Goal: Task Accomplishment & Management: Manage account settings

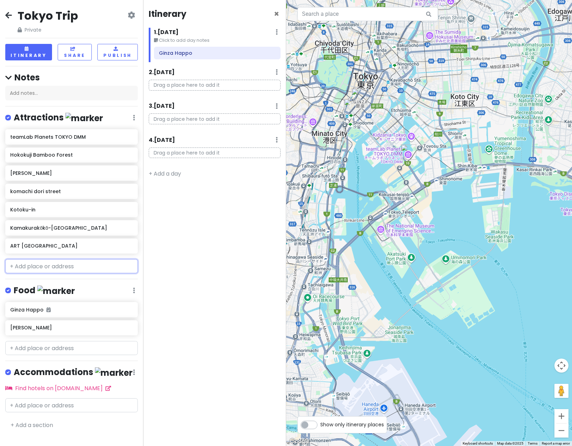
click at [60, 262] on input "text" at bounding box center [71, 266] width 132 height 14
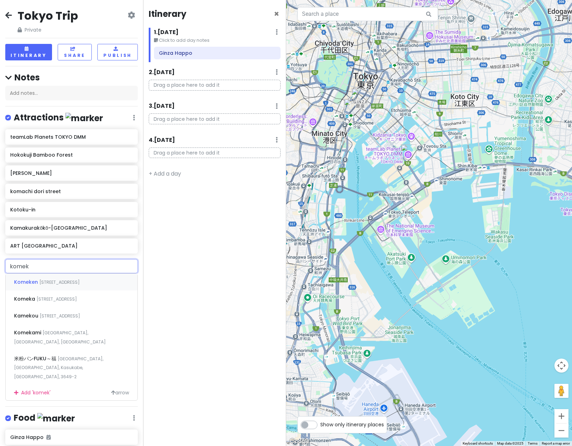
type input "kome"
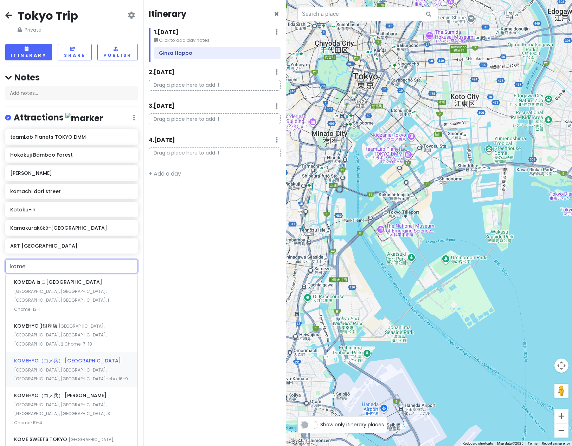
click at [46, 357] on span "KOMEHYO（コメ兵） [GEOGRAPHIC_DATA]" at bounding box center [67, 360] width 107 height 7
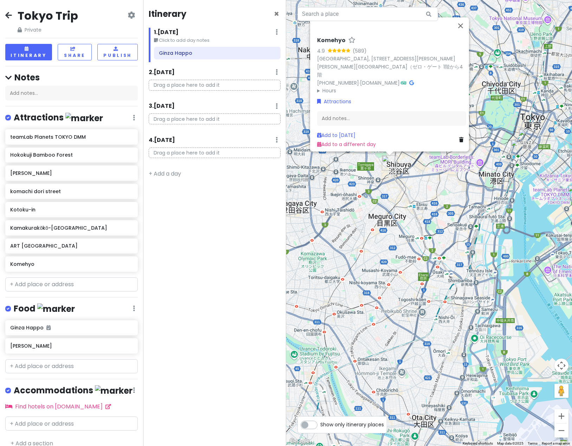
click at [8, 20] on link at bounding box center [8, 15] width 7 height 9
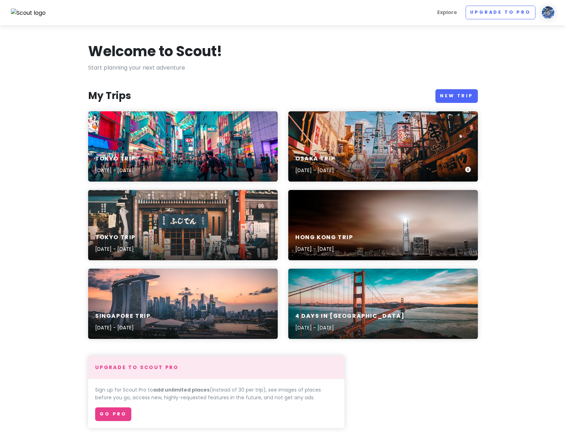
click at [374, 138] on div "Osaka Trip [DATE] - [DATE]" at bounding box center [383, 146] width 190 height 70
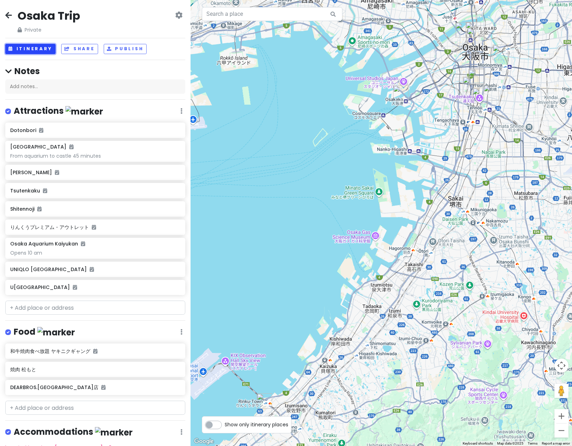
click at [39, 50] on button "Itinerary" at bounding box center [30, 49] width 50 height 10
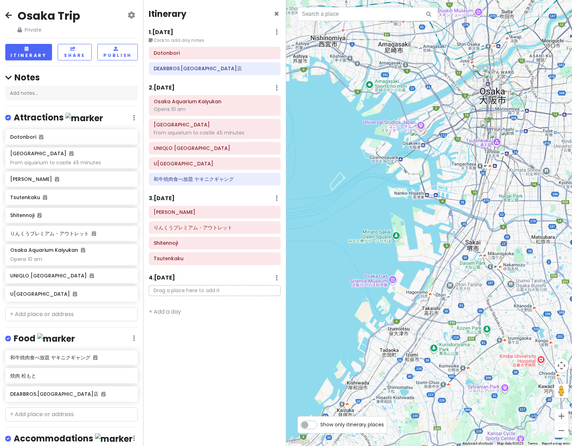
drag, startPoint x: 374, startPoint y: 169, endPoint x: 343, endPoint y: 214, distance: 54.1
click at [343, 214] on div at bounding box center [429, 223] width 286 height 446
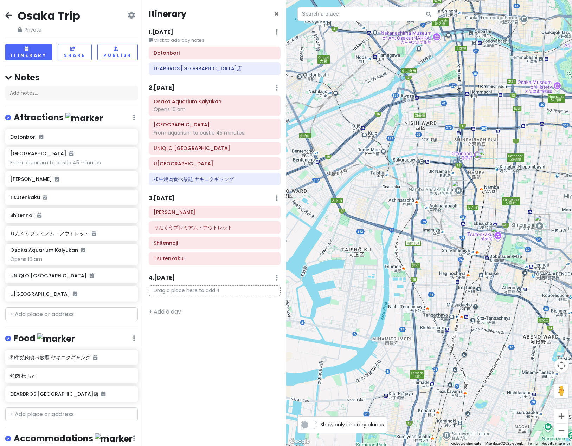
drag, startPoint x: 483, startPoint y: 77, endPoint x: 482, endPoint y: 178, distance: 101.2
click at [482, 178] on div at bounding box center [429, 223] width 286 height 446
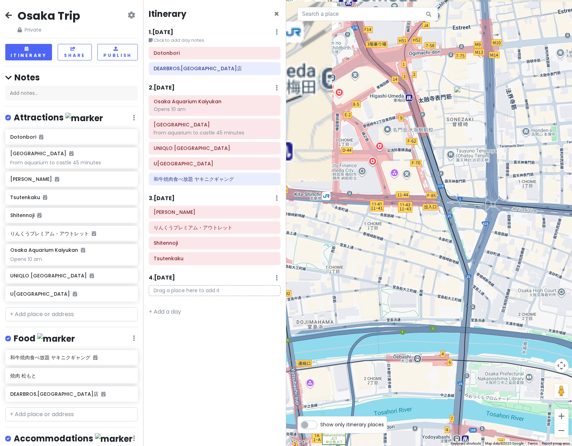
drag, startPoint x: 412, startPoint y: 109, endPoint x: 463, endPoint y: 163, distance: 74.3
click at [463, 163] on div at bounding box center [429, 223] width 286 height 446
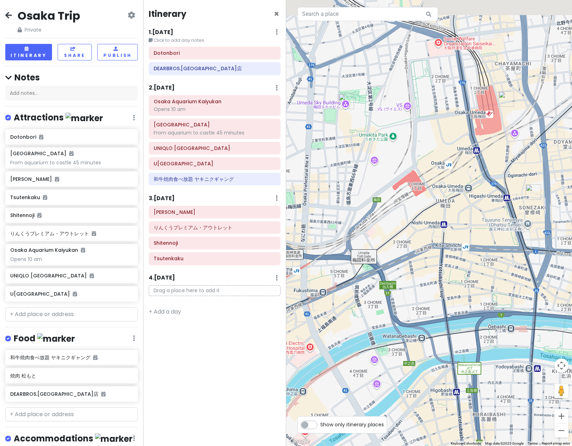
drag, startPoint x: 414, startPoint y: 173, endPoint x: 431, endPoint y: 208, distance: 39.6
click at [431, 208] on div at bounding box center [429, 223] width 286 height 446
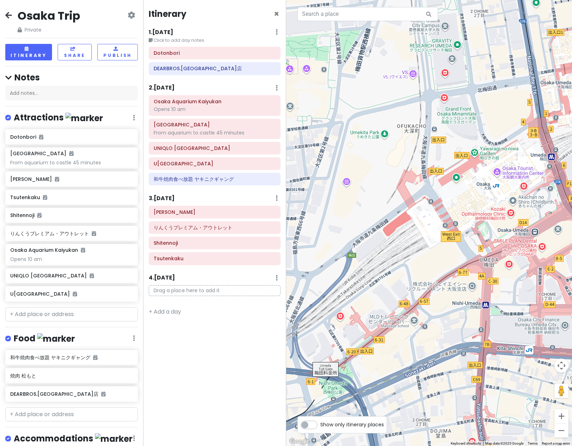
drag, startPoint x: 380, startPoint y: 126, endPoint x: 447, endPoint y: 190, distance: 92.9
click at [447, 190] on div at bounding box center [429, 223] width 286 height 446
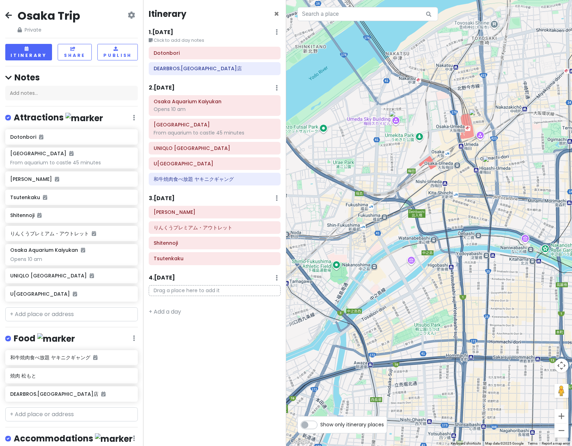
drag, startPoint x: 509, startPoint y: 255, endPoint x: 458, endPoint y: 198, distance: 76.9
click at [458, 198] on div at bounding box center [429, 223] width 286 height 446
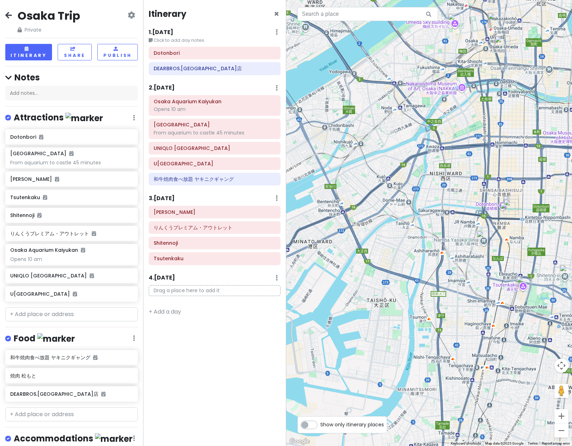
drag, startPoint x: 375, startPoint y: 298, endPoint x: 381, endPoint y: 197, distance: 100.3
click at [377, 199] on div at bounding box center [429, 223] width 286 height 446
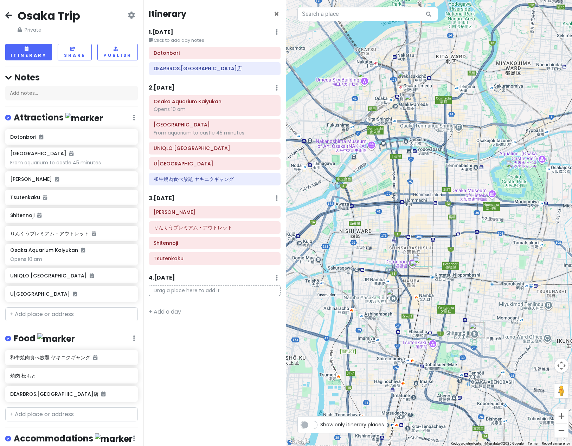
drag, startPoint x: 516, startPoint y: 127, endPoint x: 473, endPoint y: 172, distance: 62.6
click at [473, 172] on div at bounding box center [429, 223] width 286 height 446
click at [195, 167] on div "U[GEOGRAPHIC_DATA]" at bounding box center [215, 164] width 122 height 10
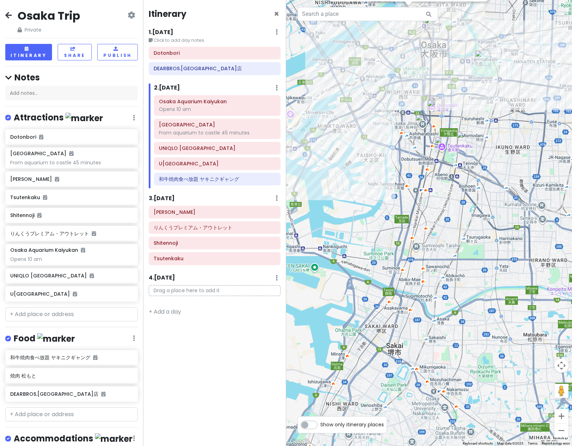
drag, startPoint x: 489, startPoint y: 324, endPoint x: 505, endPoint y: 147, distance: 178.1
click at [505, 147] on div "[GEOGRAPHIC_DATA] 4.3 (36,433) 1-chōme-1-88 Ōyodonaka, [GEOGRAPHIC_DATA], [GEOG…" at bounding box center [429, 223] width 286 height 446
click at [362, 177] on div "[GEOGRAPHIC_DATA] 4.3 (36,433) 1-chōme-1-88 Ōyodonaka, [GEOGRAPHIC_DATA], [GEOG…" at bounding box center [429, 223] width 286 height 446
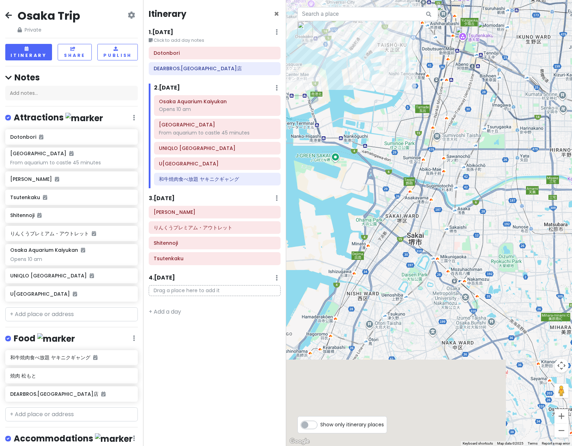
drag, startPoint x: 401, startPoint y: 348, endPoint x: 419, endPoint y: 254, distance: 96.2
click at [419, 254] on div at bounding box center [429, 223] width 286 height 446
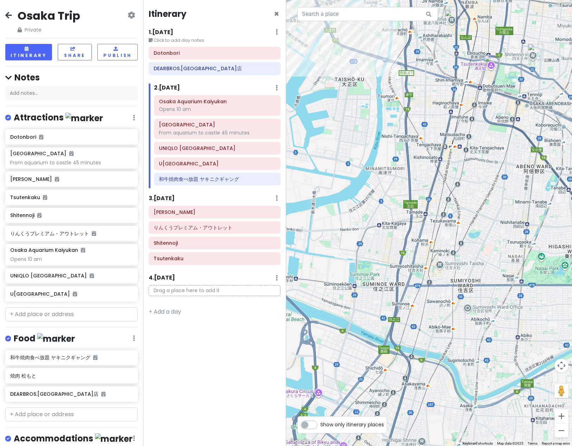
drag, startPoint x: 474, startPoint y: 57, endPoint x: 427, endPoint y: 227, distance: 176.3
click at [427, 227] on div at bounding box center [429, 223] width 286 height 446
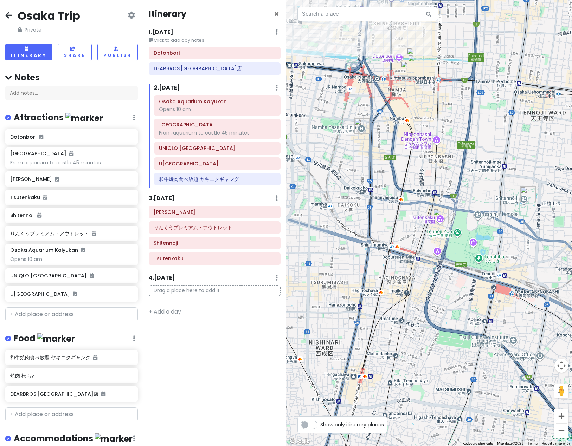
drag, startPoint x: 458, startPoint y: 149, endPoint x: 403, endPoint y: 239, distance: 105.5
click at [403, 239] on div at bounding box center [429, 223] width 286 height 446
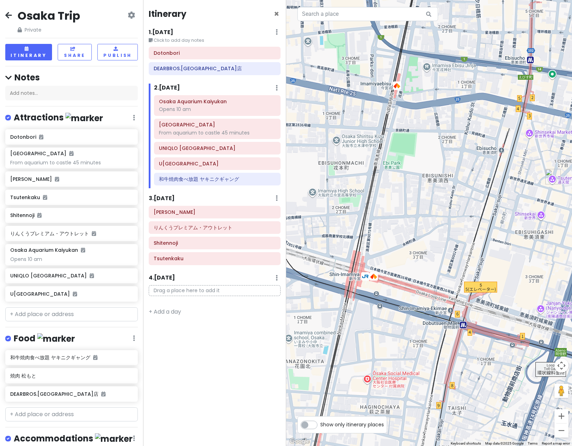
click at [550, 179] on img "Tsutenkaku" at bounding box center [552, 176] width 15 height 15
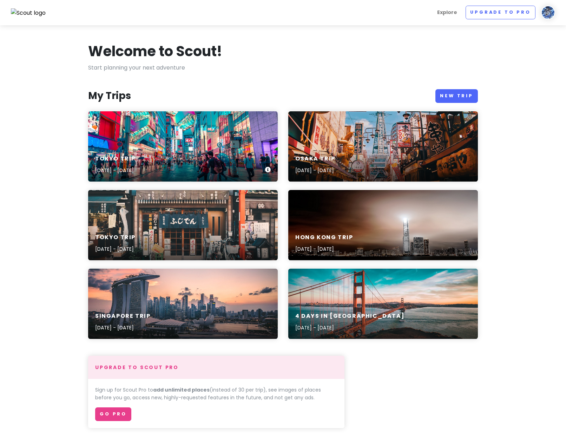
click at [167, 141] on div "Tokyo Trip [DATE] - [DATE]" at bounding box center [183, 146] width 190 height 70
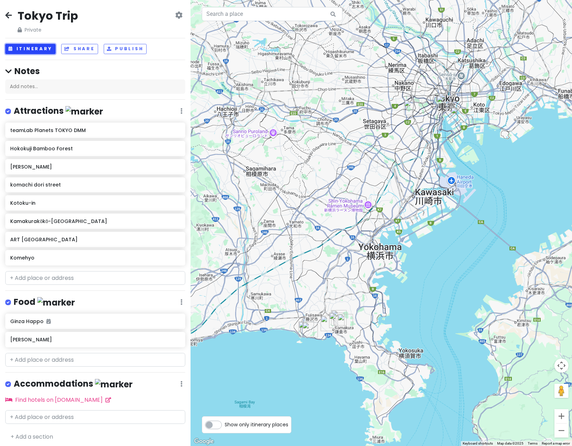
click at [23, 46] on button "Itinerary" at bounding box center [30, 49] width 50 height 10
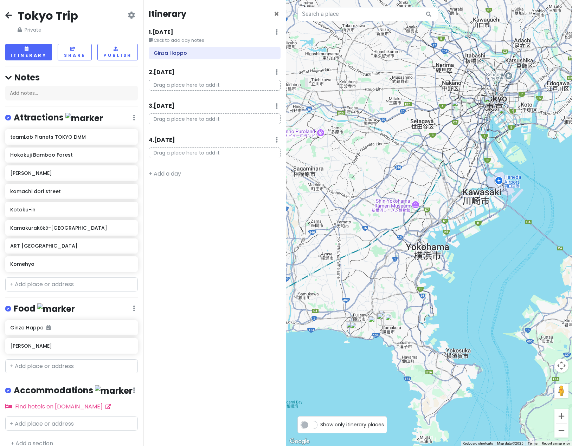
click at [466, 222] on div at bounding box center [429, 223] width 286 height 446
click at [7, 16] on icon at bounding box center [8, 15] width 7 height 6
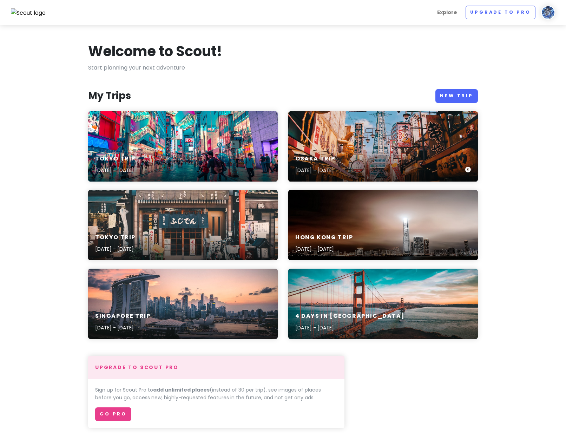
click at [336, 155] on h6 "Osaka Trip" at bounding box center [316, 158] width 40 height 7
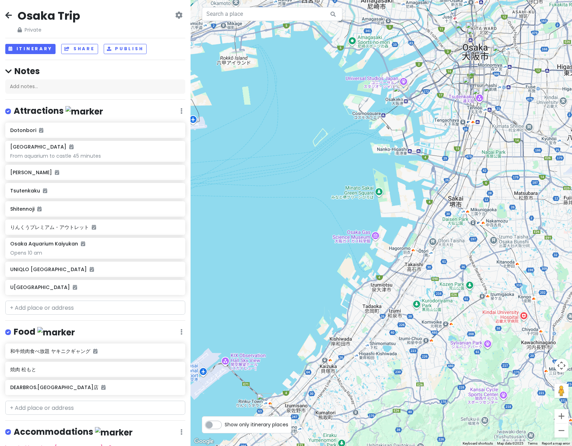
click at [11, 40] on div "Osaka Trip Private Change Dates Make a Copy Delete Trip Go Pro ⚡️ Give Feedback…" at bounding box center [95, 223] width 190 height 446
click at [25, 51] on button "Itinerary" at bounding box center [30, 49] width 50 height 10
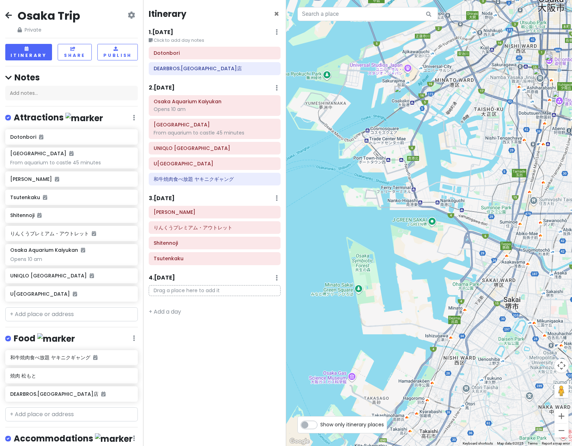
drag, startPoint x: 491, startPoint y: 114, endPoint x: 421, endPoint y: 195, distance: 107.1
click at [421, 195] on div at bounding box center [429, 223] width 286 height 446
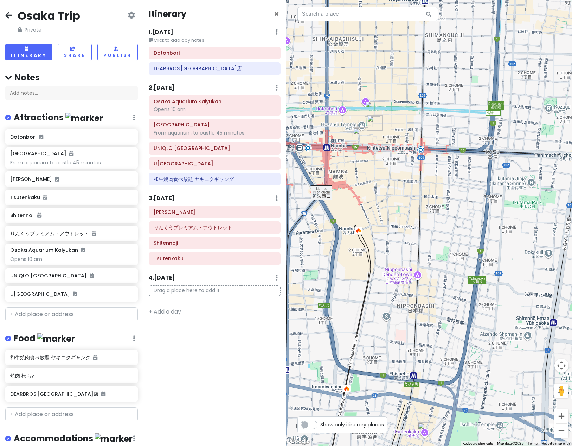
click at [6, 14] on icon at bounding box center [8, 15] width 7 height 6
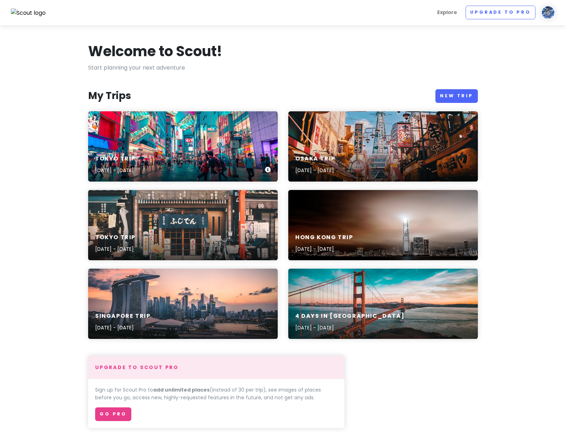
click at [228, 160] on div "Tokyo Trip [DATE] - [DATE]" at bounding box center [183, 164] width 190 height 33
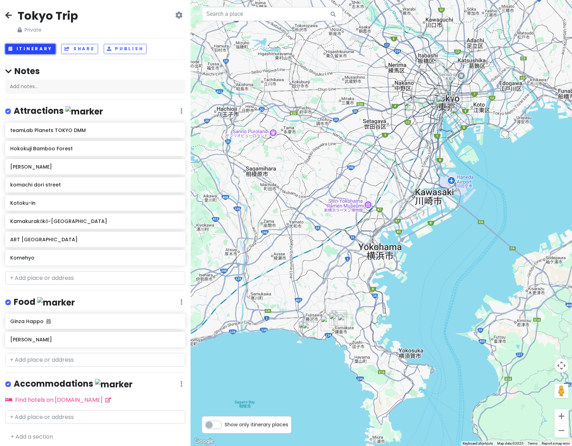
click at [39, 53] on button "Itinerary" at bounding box center [30, 49] width 50 height 10
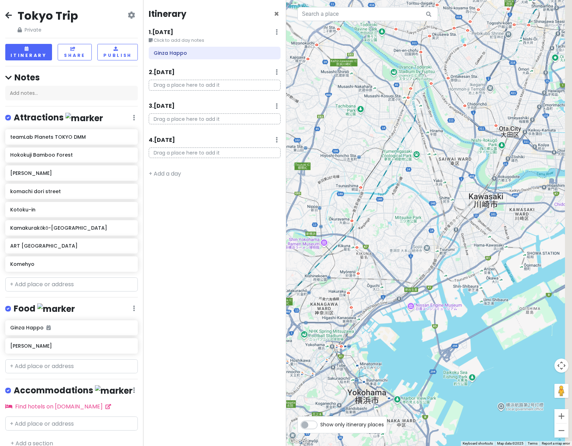
drag, startPoint x: 468, startPoint y: 128, endPoint x: 372, endPoint y: 284, distance: 183.0
click at [372, 284] on div at bounding box center [429, 223] width 286 height 446
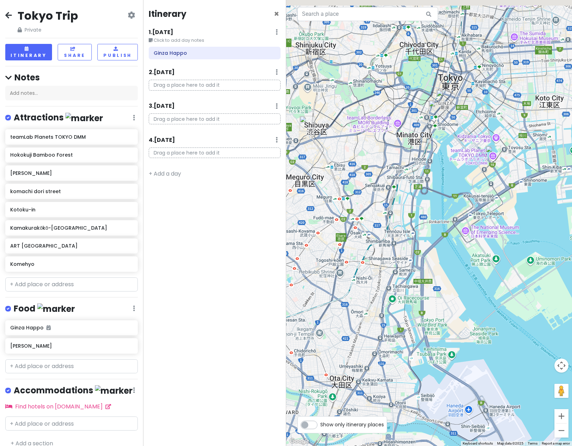
drag, startPoint x: 496, startPoint y: 130, endPoint x: 410, endPoint y: 234, distance: 134.3
click at [410, 238] on div at bounding box center [429, 223] width 286 height 446
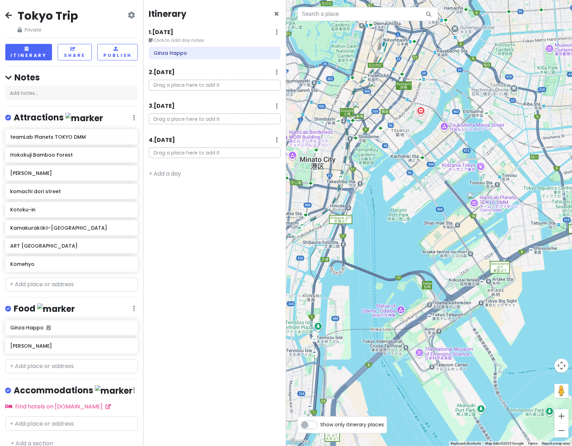
click at [374, 87] on img "ART AQUARIUM MUSEUM" at bounding box center [376, 87] width 15 height 15
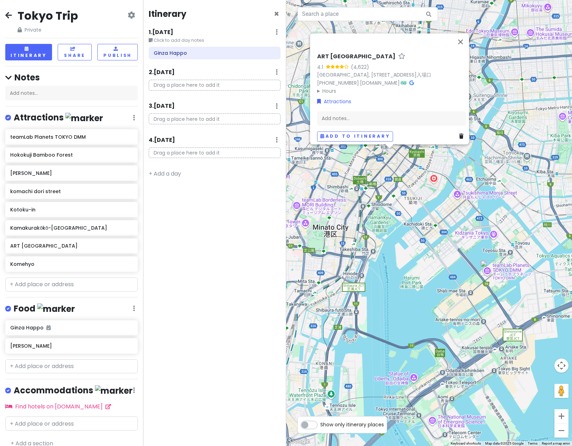
click at [460, 135] on link at bounding box center [462, 137] width 7 height 8
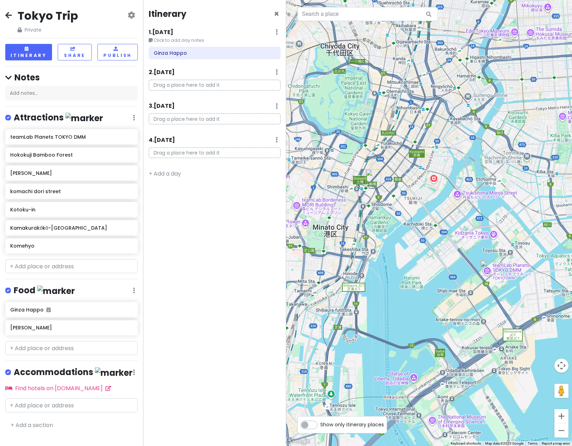
click at [488, 272] on img "teamLab Planets TOKYO DMM" at bounding box center [487, 267] width 15 height 15
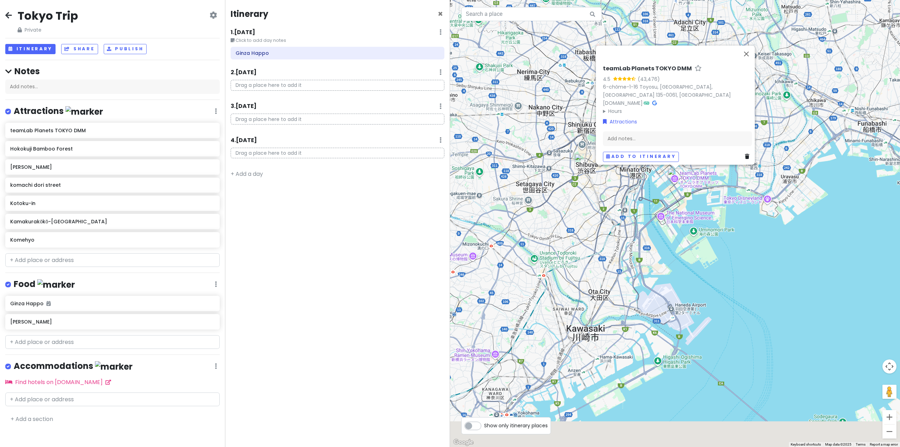
drag, startPoint x: 569, startPoint y: 337, endPoint x: 613, endPoint y: 79, distance: 261.3
click at [571, 79] on div "teamLab Planets TOKYO DMM 4.5 (43,476) 6-chōme-1-16 Toyosu, [GEOGRAPHIC_DATA], …" at bounding box center [675, 223] width 450 height 447
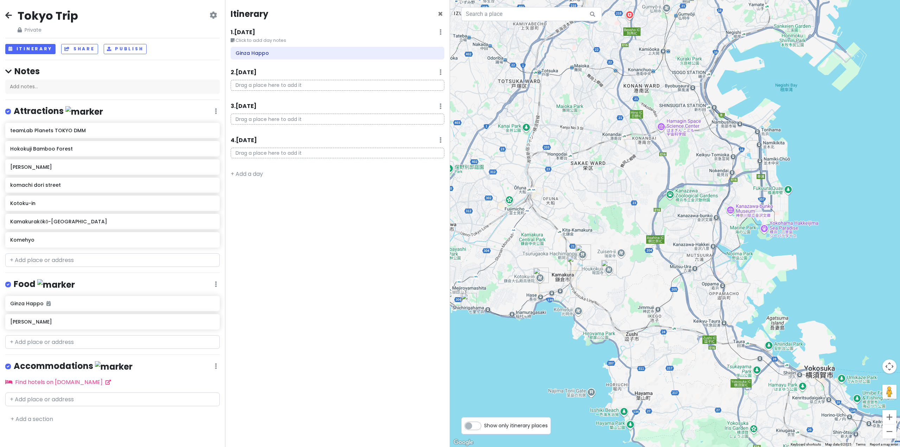
drag, startPoint x: 509, startPoint y: 319, endPoint x: 573, endPoint y: 210, distance: 127.0
click at [571, 209] on div "teamLab Planets TOKYO DMM 4.5 (43,476) 6-chōme-1-16 Toyosu, [GEOGRAPHIC_DATA], …" at bounding box center [675, 223] width 450 height 447
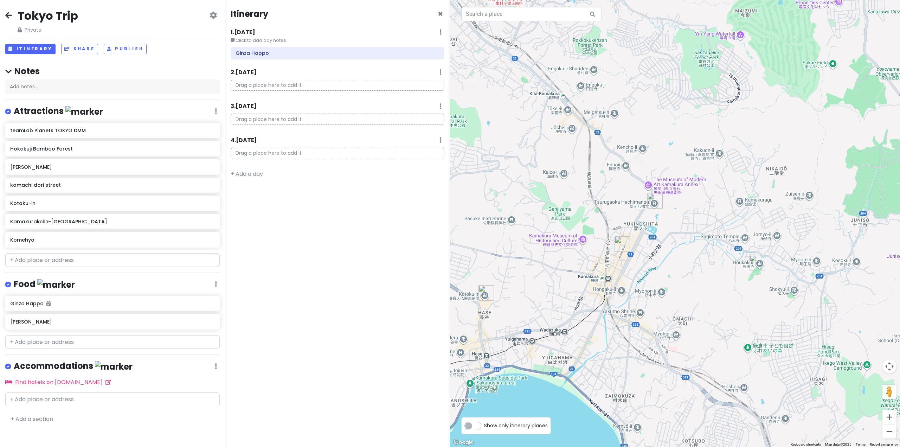
drag, startPoint x: 519, startPoint y: 261, endPoint x: 530, endPoint y: 154, distance: 107.0
click at [530, 154] on div "teamLab Planets TOKYO DMM 4.5 (43,476) 6-chōme-1-16 Toyosu, [GEOGRAPHIC_DATA], …" at bounding box center [675, 223] width 450 height 447
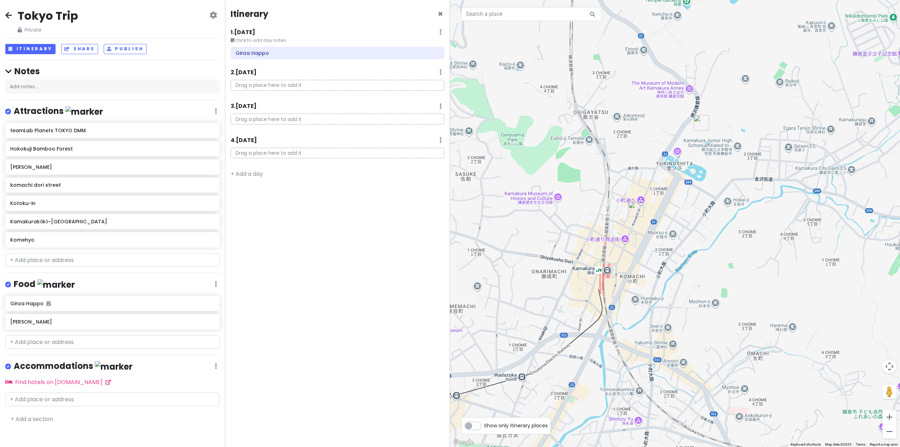
click at [571, 209] on img "komachi dori street" at bounding box center [635, 208] width 15 height 15
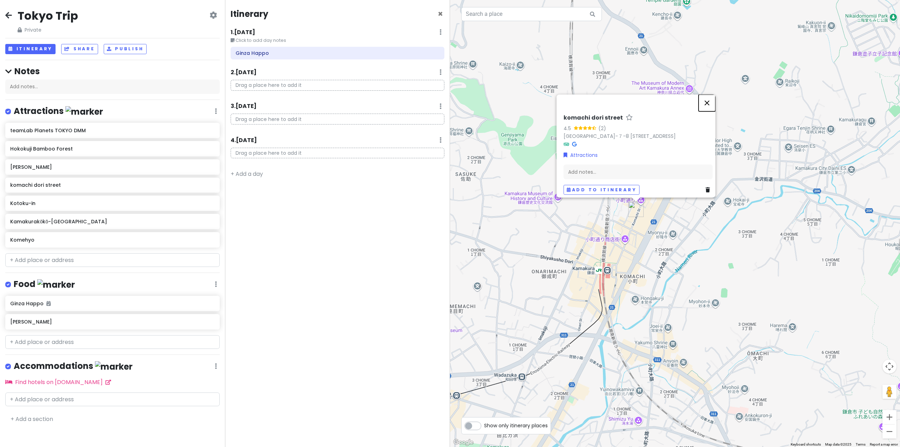
click at [571, 94] on button "Close" at bounding box center [706, 102] width 17 height 17
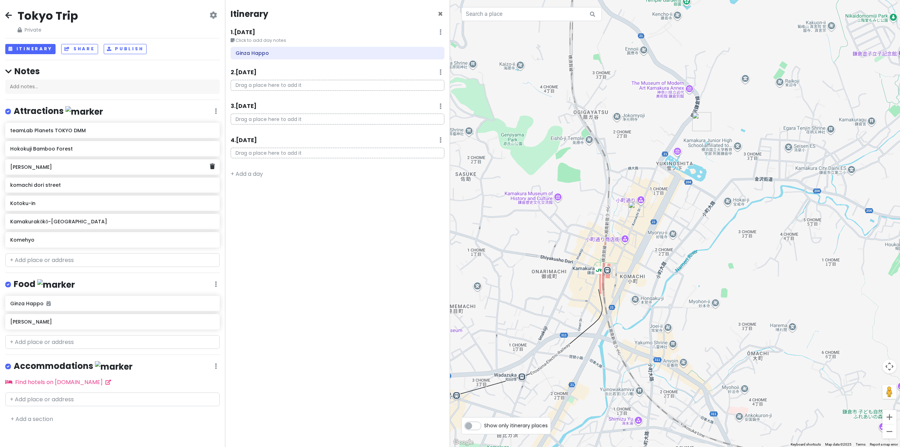
click at [67, 167] on h6 "[PERSON_NAME]" at bounding box center [109, 167] width 199 height 6
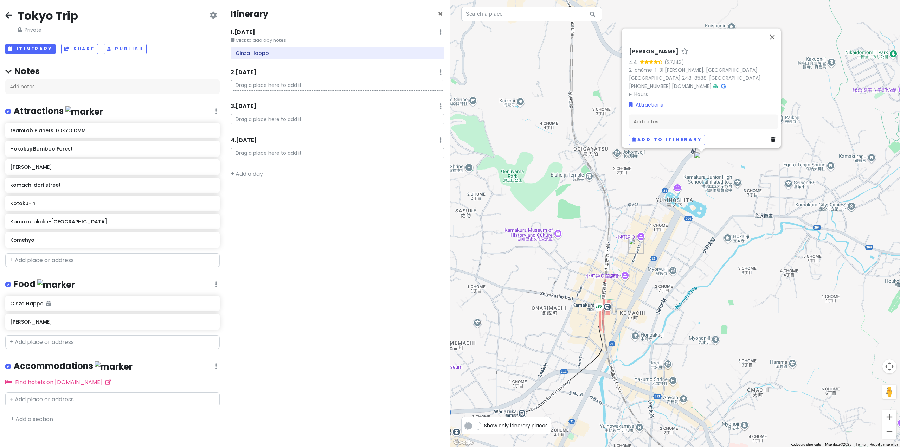
click at [571, 48] on h6 "[PERSON_NAME]" at bounding box center [654, 51] width 50 height 7
drag, startPoint x: 694, startPoint y: 48, endPoint x: 609, endPoint y: 49, distance: 85.0
click at [571, 49] on div "Tsurugaoka Hachimangu 4.4 (27,143) 2-chōme-1-31 [PERSON_NAME], [GEOGRAPHIC_DATA…" at bounding box center [675, 223] width 450 height 447
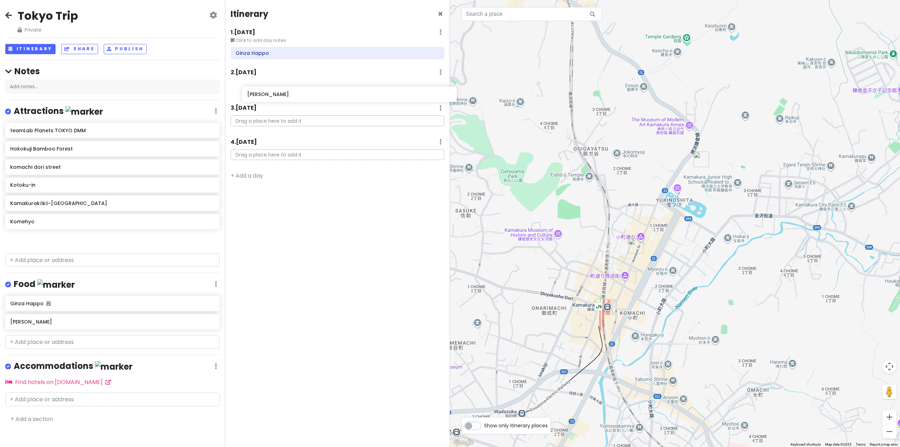
drag, startPoint x: 35, startPoint y: 171, endPoint x: 272, endPoint y: 99, distance: 247.5
click at [272, 99] on div "Tokyo Trip Private Change Dates Make a Copy Delete Trip Go Pro ⚡️ Give Feedback…" at bounding box center [450, 223] width 900 height 447
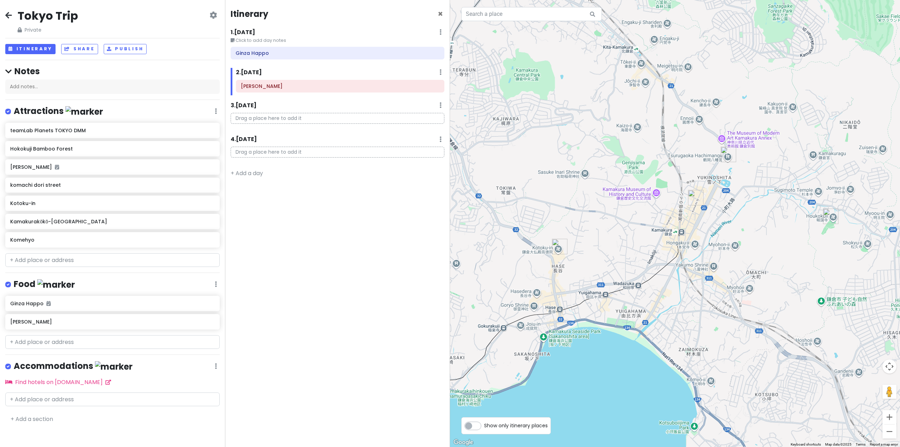
drag, startPoint x: 597, startPoint y: 374, endPoint x: 623, endPoint y: 304, distance: 73.8
click at [571, 304] on div at bounding box center [675, 223] width 450 height 447
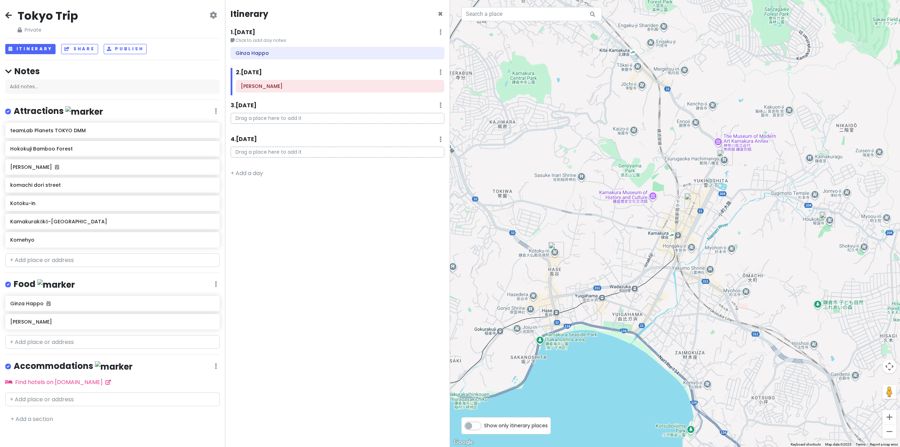
click at [552, 253] on img "Kotoku-in" at bounding box center [555, 249] width 15 height 15
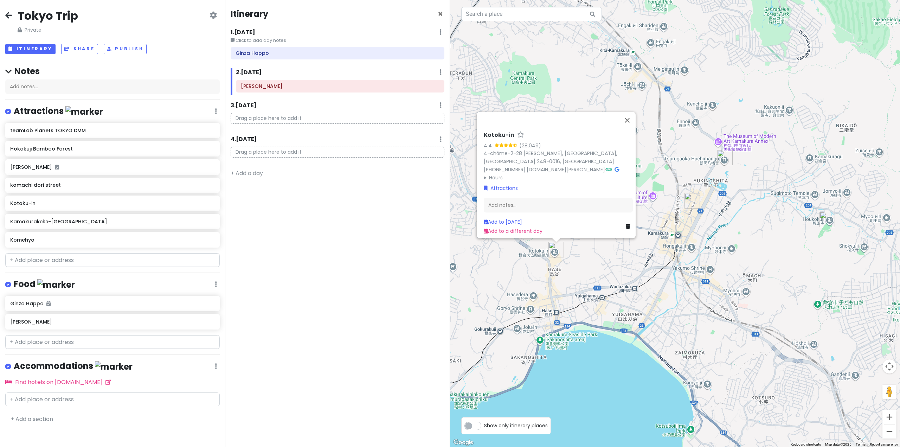
click at [571, 281] on div "[PERSON_NAME]-in 4.4 (28,049) 4-chōme-2-28 [PERSON_NAME][GEOGRAPHIC_DATA] [PHON…" at bounding box center [675, 223] width 450 height 447
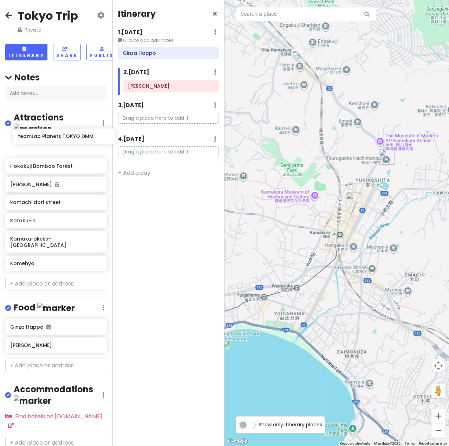
scroll to position [0, 5]
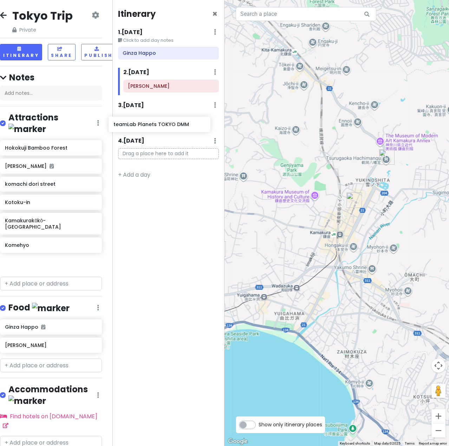
drag, startPoint x: 51, startPoint y: 139, endPoint x: 154, endPoint y: 127, distance: 104.0
click at [154, 127] on div "Tokyo Trip Private Change Dates Make a Copy Delete Trip Go Pro ⚡️ Give Feedback…" at bounding box center [224, 223] width 449 height 446
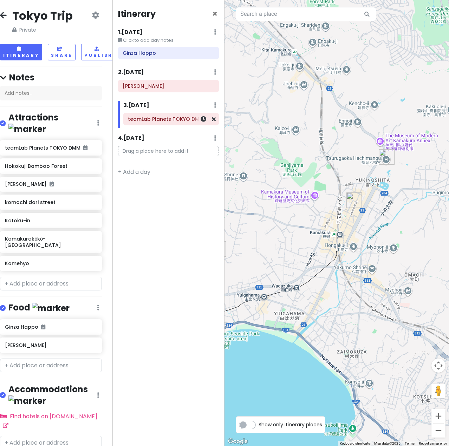
click at [170, 123] on div "teamLab Planets TOKYO DMM" at bounding box center [171, 119] width 86 height 10
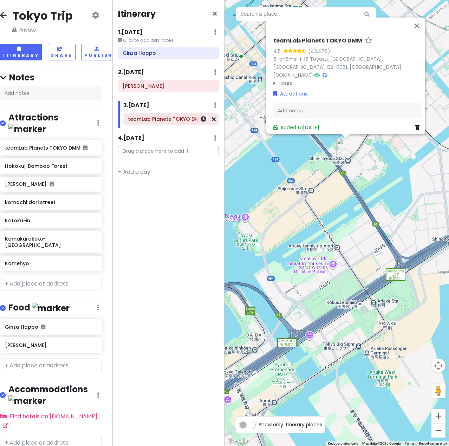
drag, startPoint x: 170, startPoint y: 123, endPoint x: 313, endPoint y: 103, distance: 144.1
click at [313, 100] on div "teamLab Planets TOKYO DMM 4.5 (43,476) 6-chōme-1-16 Toyosu, [GEOGRAPHIC_DATA], …" at bounding box center [348, 84] width 155 height 100
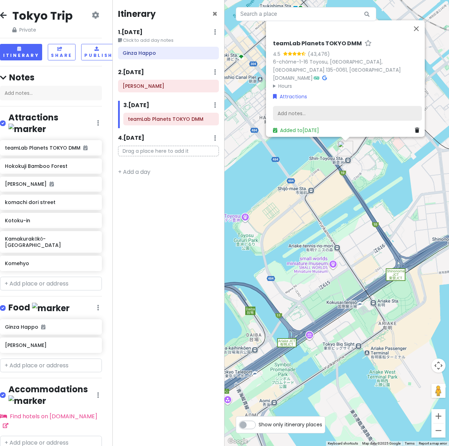
click at [313, 106] on div "Add notes..." at bounding box center [347, 113] width 149 height 15
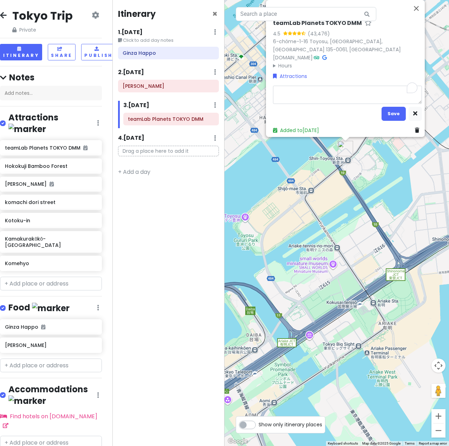
type textarea "x"
type textarea "1"
type textarea "x"
type textarea "10"
type textarea "x"
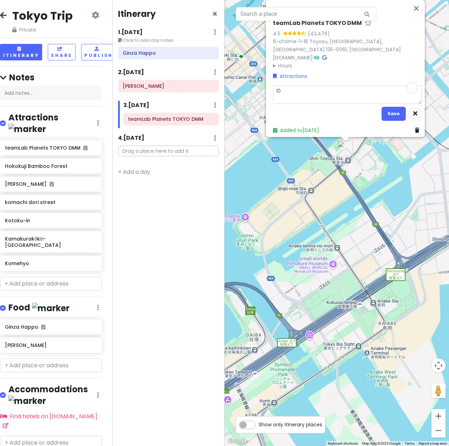
type textarea "10"
type textarea "x"
type textarea "10 a"
type textarea "x"
type textarea "10 am"
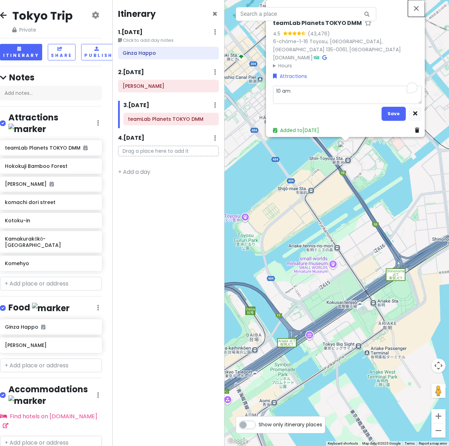
click at [421, 9] on div "teamLab Planets TOKYO DMM 4.5 (43,476) 6-chōme-1-16 Toyosu, [GEOGRAPHIC_DATA], …" at bounding box center [337, 223] width 225 height 446
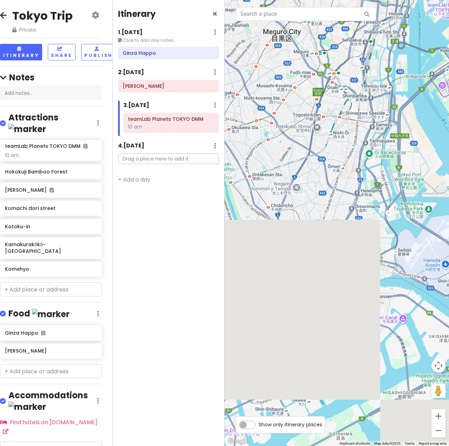
drag, startPoint x: 281, startPoint y: 305, endPoint x: 493, endPoint y: 97, distance: 295.9
click at [449, 97] on html "Tokyo Trip Private Change Dates Make a Copy Delete Trip Go Pro ⚡️ Give Feedback…" at bounding box center [224, 223] width 449 height 446
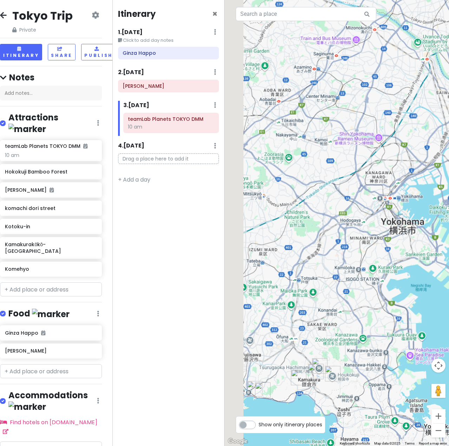
drag, startPoint x: 298, startPoint y: 312, endPoint x: 347, endPoint y: 178, distance: 142.4
click at [347, 178] on div at bounding box center [337, 223] width 225 height 446
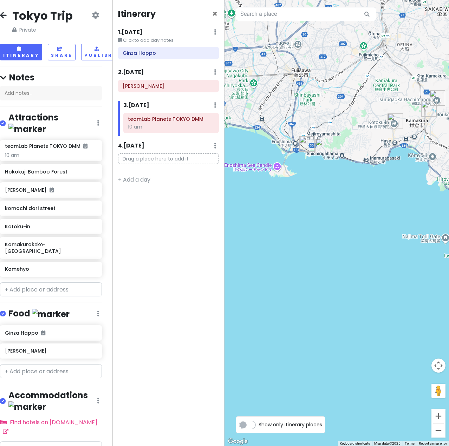
drag, startPoint x: 378, startPoint y: 175, endPoint x: 335, endPoint y: 210, distance: 56.1
click at [326, 215] on div at bounding box center [337, 223] width 225 height 446
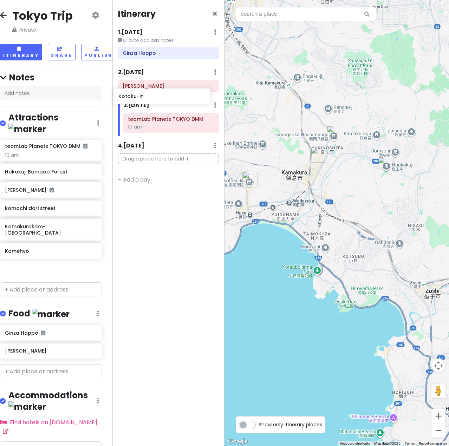
drag, startPoint x: 32, startPoint y: 217, endPoint x: 145, endPoint y: 98, distance: 164.3
click at [145, 98] on div "Tokyo Trip Private Change Dates Make a Copy Delete Trip Go Pro ⚡️ Give Feedback…" at bounding box center [224, 223] width 449 height 446
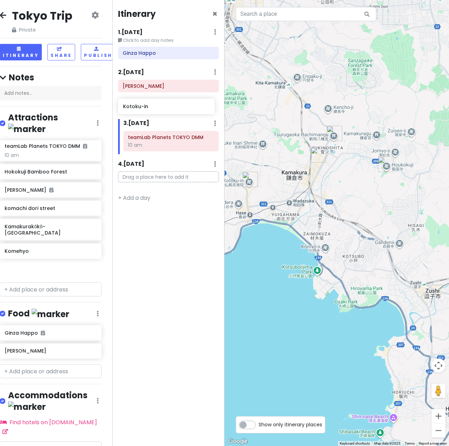
drag, startPoint x: 25, startPoint y: 220, endPoint x: 143, endPoint y: 108, distance: 163.3
click at [143, 108] on div "Tokyo Trip Private Change Dates Make a Copy Delete Trip Go Pro ⚡️ Give Feedback…" at bounding box center [224, 223] width 449 height 446
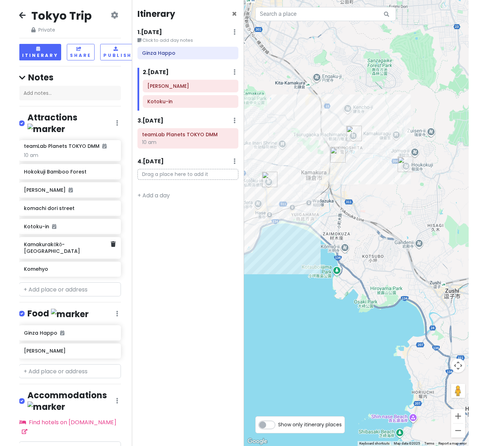
scroll to position [0, 5]
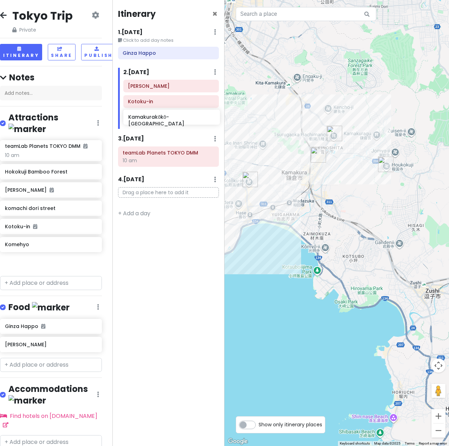
drag, startPoint x: 26, startPoint y: 238, endPoint x: 150, endPoint y: 122, distance: 169.5
click at [150, 122] on div "Tokyo Trip Private Change Dates Make a Copy Delete Trip Go Pro ⚡️ Give Feedback…" at bounding box center [224, 223] width 449 height 446
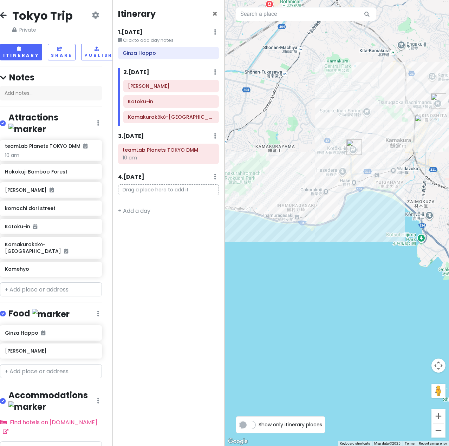
drag, startPoint x: 317, startPoint y: 299, endPoint x: 429, endPoint y: 266, distance: 116.2
click at [437, 263] on div at bounding box center [337, 223] width 225 height 446
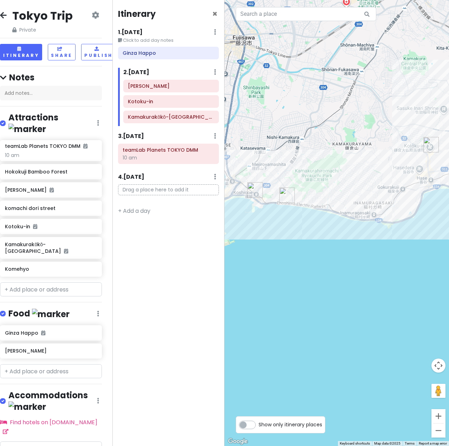
drag, startPoint x: 331, startPoint y: 279, endPoint x: 362, endPoint y: 287, distance: 31.2
click at [362, 287] on div at bounding box center [337, 223] width 225 height 446
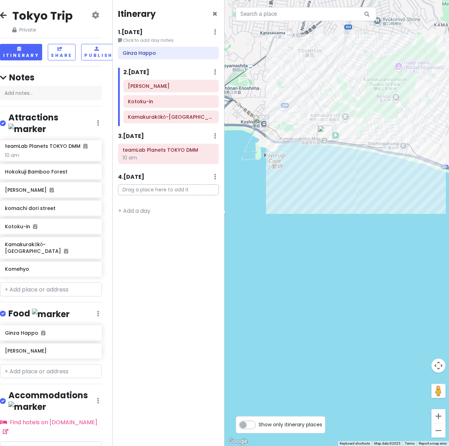
drag, startPoint x: 257, startPoint y: 225, endPoint x: 288, endPoint y: 255, distance: 42.5
click at [288, 255] on div at bounding box center [337, 223] width 225 height 446
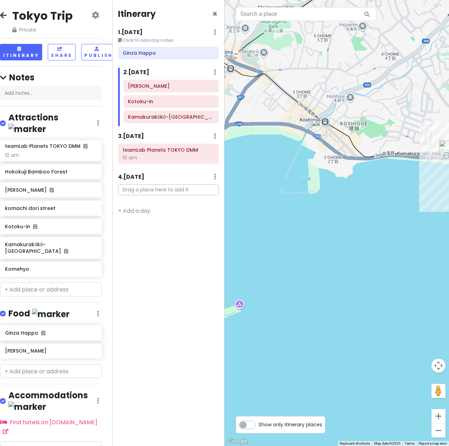
drag, startPoint x: 374, startPoint y: 206, endPoint x: 337, endPoint y: 223, distance: 41.0
click at [332, 227] on div at bounding box center [337, 223] width 225 height 446
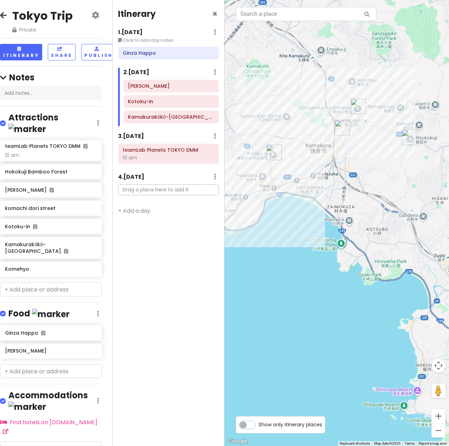
drag, startPoint x: 400, startPoint y: 249, endPoint x: 268, endPoint y: 285, distance: 137.0
click at [259, 297] on div at bounding box center [337, 223] width 225 height 446
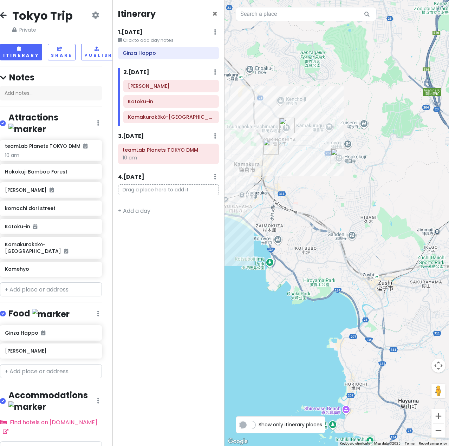
drag, startPoint x: 291, startPoint y: 197, endPoint x: 315, endPoint y: 222, distance: 34.5
click at [315, 222] on div at bounding box center [337, 223] width 225 height 446
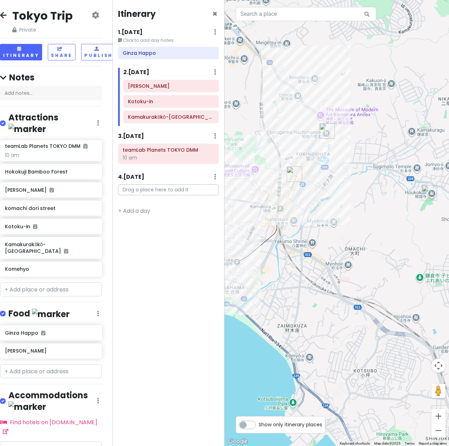
drag, startPoint x: 285, startPoint y: 168, endPoint x: 341, endPoint y: 196, distance: 62.2
click at [341, 196] on div at bounding box center [337, 223] width 225 height 446
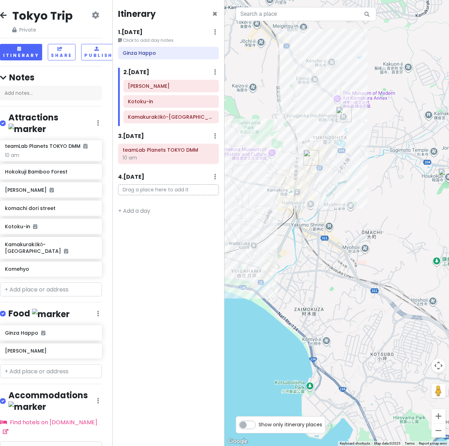
drag, startPoint x: 337, startPoint y: 215, endPoint x: 415, endPoint y: 165, distance: 92.8
click at [415, 165] on div at bounding box center [337, 223] width 225 height 446
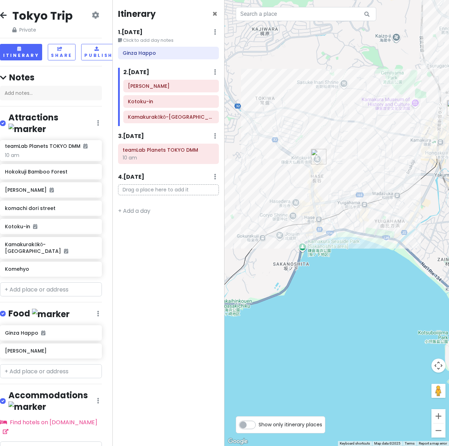
drag, startPoint x: 353, startPoint y: 198, endPoint x: 376, endPoint y: 214, distance: 27.2
click at [422, 191] on div at bounding box center [337, 223] width 225 height 446
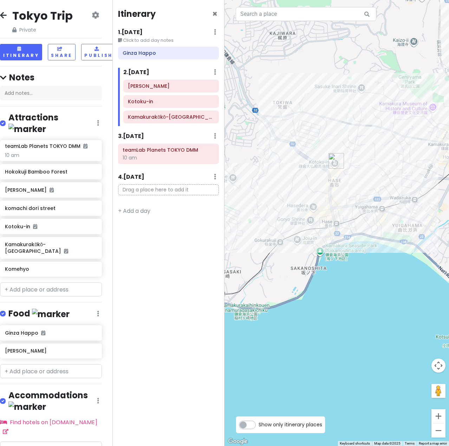
drag, startPoint x: 343, startPoint y: 223, endPoint x: 251, endPoint y: 243, distance: 94.5
click at [449, 169] on html "Tokyo Trip Private Change Dates Make a Copy Delete Trip Go Pro ⚡️ Give Feedback…" at bounding box center [224, 223] width 449 height 446
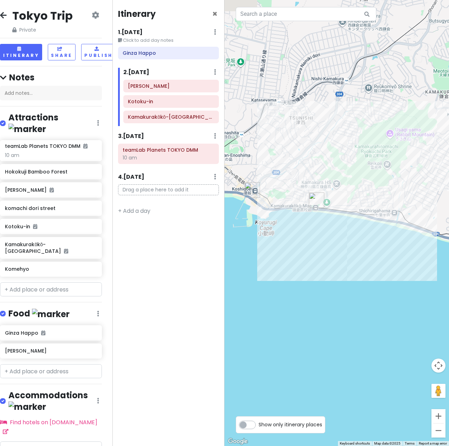
drag, startPoint x: 286, startPoint y: 236, endPoint x: 364, endPoint y: 258, distance: 81.1
click at [364, 258] on div at bounding box center [337, 223] width 225 height 446
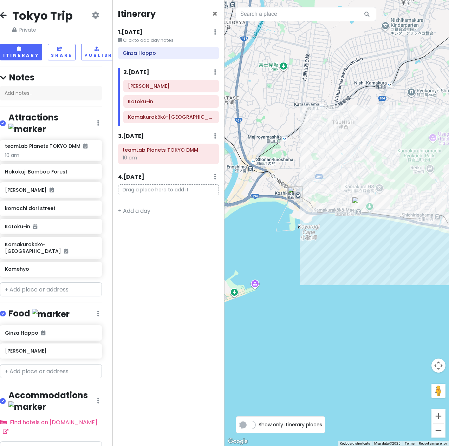
drag, startPoint x: 279, startPoint y: 245, endPoint x: 411, endPoint y: 277, distance: 135.3
click at [411, 277] on div at bounding box center [337, 223] width 225 height 446
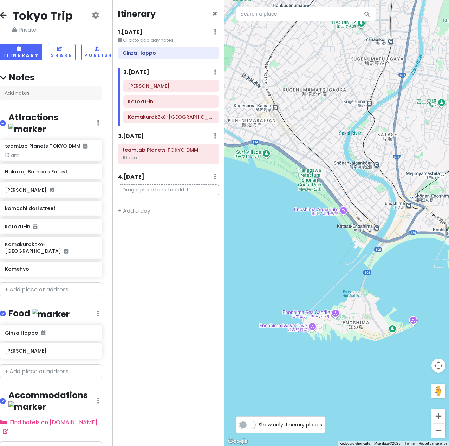
drag, startPoint x: 416, startPoint y: 273, endPoint x: 327, endPoint y: 270, distance: 89.3
click at [328, 268] on div at bounding box center [337, 223] width 225 height 446
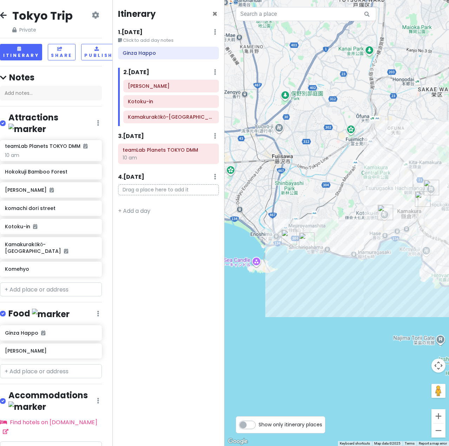
drag, startPoint x: 369, startPoint y: 294, endPoint x: 296, endPoint y: 268, distance: 76.8
click at [296, 268] on div at bounding box center [337, 223] width 225 height 446
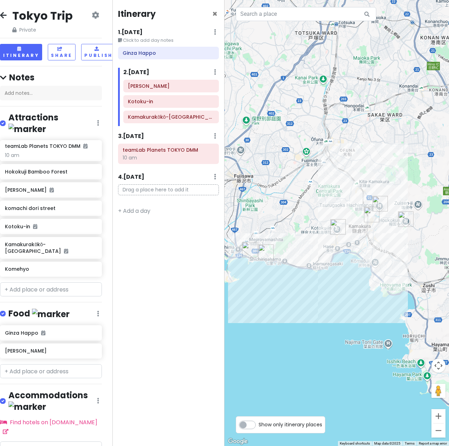
drag, startPoint x: 377, startPoint y: 275, endPoint x: 333, endPoint y: 290, distance: 46.3
click at [333, 290] on div at bounding box center [337, 223] width 225 height 446
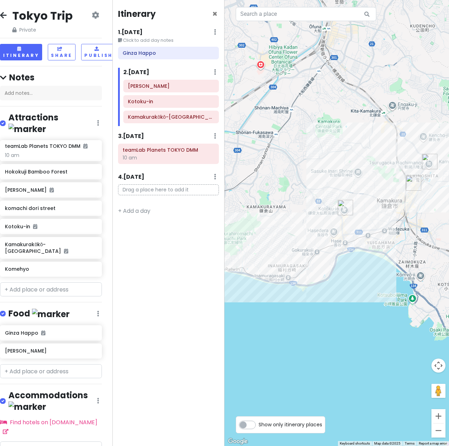
drag, startPoint x: 386, startPoint y: 272, endPoint x: 314, endPoint y: 310, distance: 81.4
click at [313, 311] on div at bounding box center [337, 223] width 225 height 446
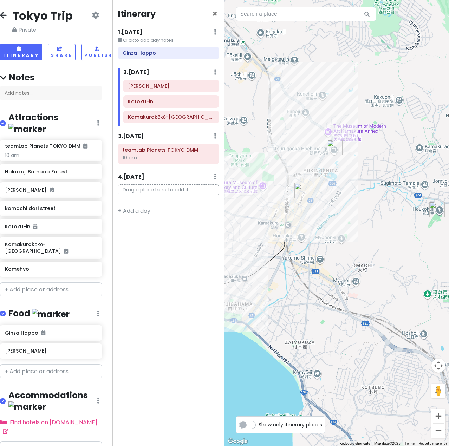
drag, startPoint x: 280, startPoint y: 207, endPoint x: 362, endPoint y: 199, distance: 82.2
click at [362, 199] on div at bounding box center [337, 223] width 225 height 446
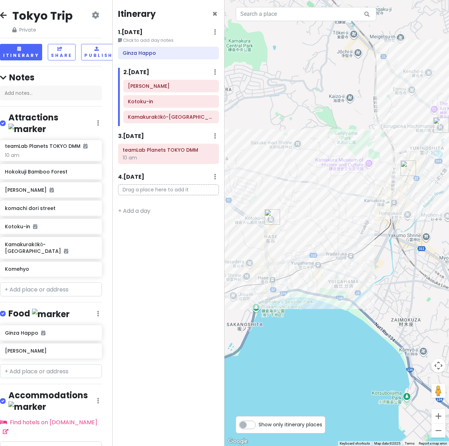
drag, startPoint x: 278, startPoint y: 253, endPoint x: 384, endPoint y: 230, distance: 109.2
click at [384, 230] on div at bounding box center [337, 223] width 225 height 446
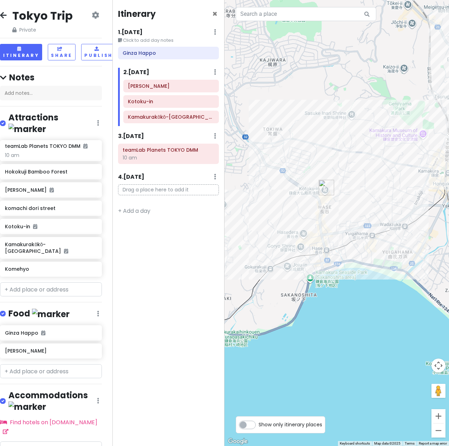
drag, startPoint x: 285, startPoint y: 346, endPoint x: 358, endPoint y: 325, distance: 76.2
click at [376, 318] on div at bounding box center [337, 223] width 225 height 446
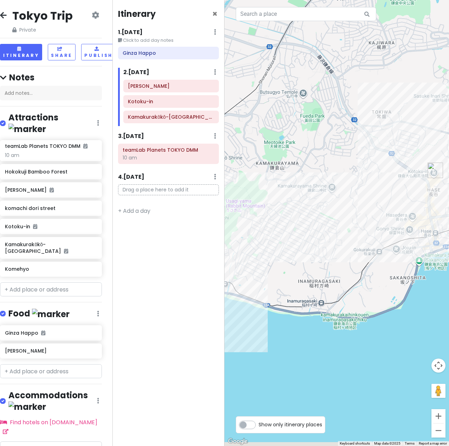
drag, startPoint x: 292, startPoint y: 361, endPoint x: 384, endPoint y: 325, distance: 99.6
click at [389, 322] on div at bounding box center [337, 223] width 225 height 446
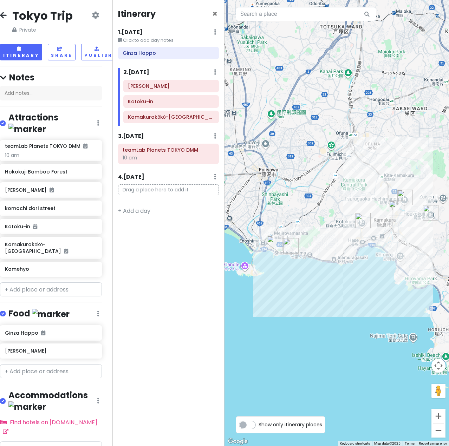
drag, startPoint x: 404, startPoint y: 284, endPoint x: 354, endPoint y: 307, distance: 55.2
click at [354, 307] on div at bounding box center [337, 223] width 225 height 446
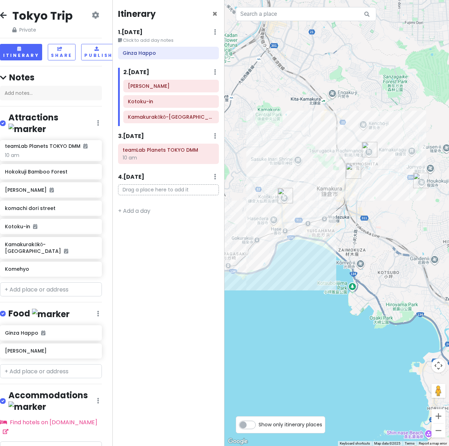
drag, startPoint x: 391, startPoint y: 258, endPoint x: 329, endPoint y: 316, distance: 85.0
click at [329, 316] on div at bounding box center [337, 223] width 225 height 446
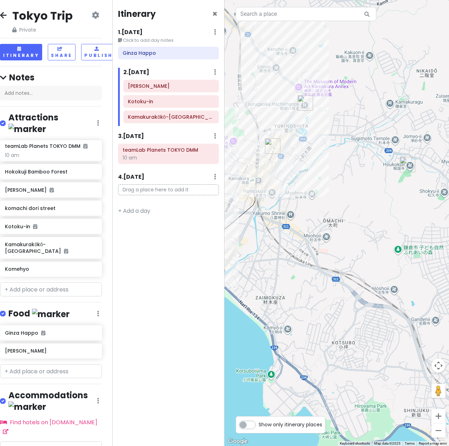
drag, startPoint x: 420, startPoint y: 220, endPoint x: 368, endPoint y: 216, distance: 51.8
click at [368, 216] on div at bounding box center [337, 223] width 225 height 446
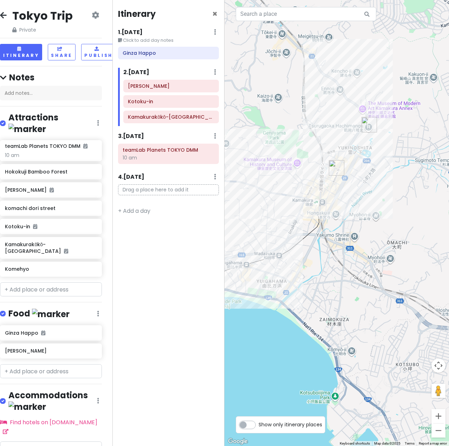
drag, startPoint x: 322, startPoint y: 218, endPoint x: 395, endPoint y: 242, distance: 76.5
click at [395, 242] on div at bounding box center [337, 223] width 225 height 446
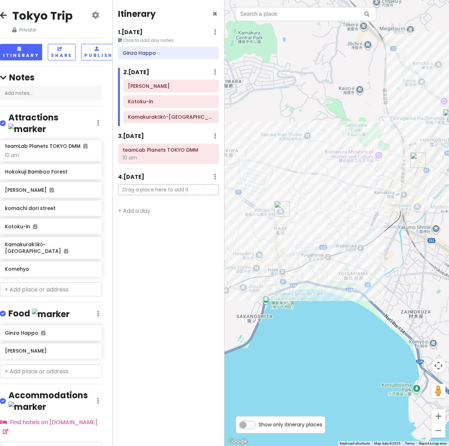
drag, startPoint x: 308, startPoint y: 224, endPoint x: 392, endPoint y: 216, distance: 84.8
click at [392, 216] on div at bounding box center [337, 223] width 225 height 446
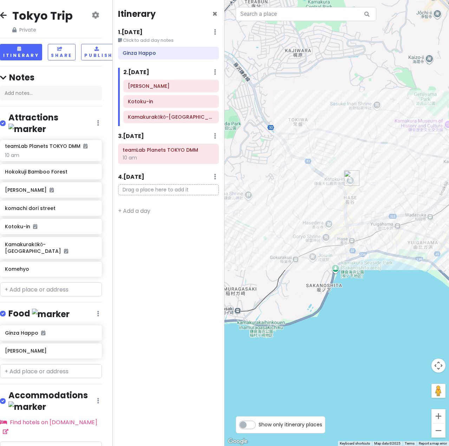
drag, startPoint x: 332, startPoint y: 253, endPoint x: 387, endPoint y: 207, distance: 71.8
click at [387, 205] on div at bounding box center [337, 223] width 225 height 446
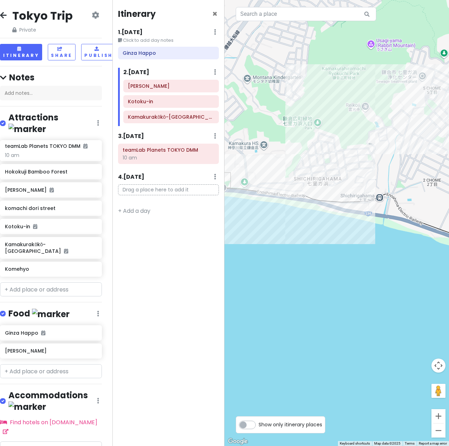
drag, startPoint x: 274, startPoint y: 310, endPoint x: 554, endPoint y: 262, distance: 284.0
click at [449, 262] on html "Tokyo Trip Private Change Dates Make a Copy Delete Trip Go Pro ⚡️ Give Feedback…" at bounding box center [224, 223] width 449 height 446
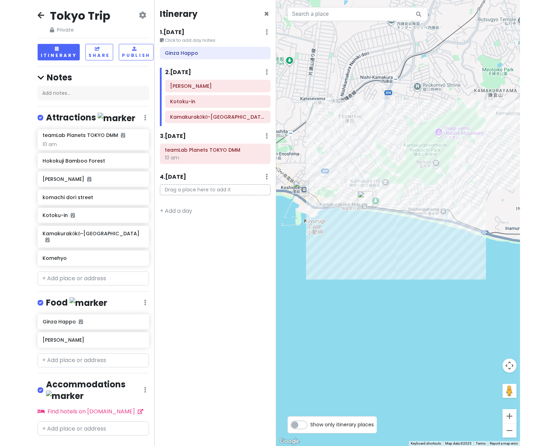
scroll to position [0, 0]
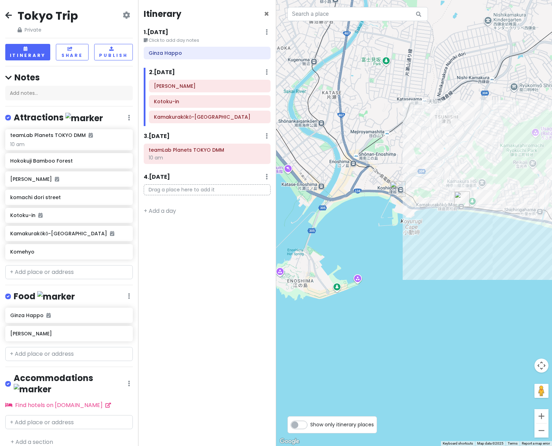
drag, startPoint x: 315, startPoint y: 236, endPoint x: 441, endPoint y: 220, distance: 127.1
click at [441, 220] on div at bounding box center [414, 223] width 276 height 446
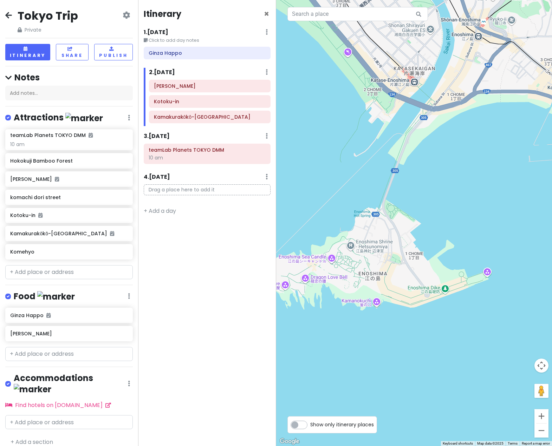
click at [485, 275] on div at bounding box center [414, 223] width 276 height 446
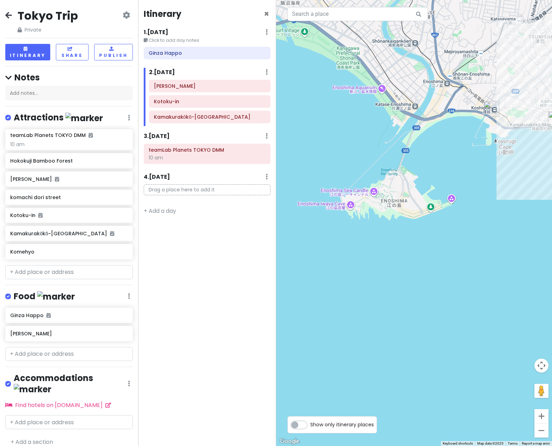
drag, startPoint x: 377, startPoint y: 155, endPoint x: 445, endPoint y: 176, distance: 70.3
click at [445, 176] on div at bounding box center [414, 223] width 276 height 446
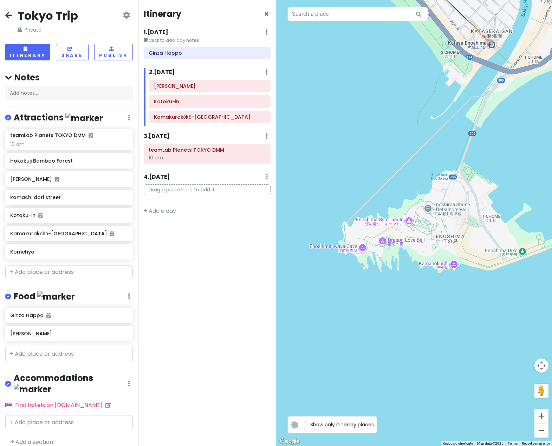
drag, startPoint x: 430, startPoint y: 173, endPoint x: 520, endPoint y: 179, distance: 90.2
click at [520, 179] on div at bounding box center [414, 223] width 276 height 446
drag, startPoint x: 47, startPoint y: 251, endPoint x: 188, endPoint y: 175, distance: 159.3
click at [186, 175] on div "Tokyo Trip Private Change Dates Make a Copy Delete Trip Go Pro ⚡️ Give Feedback…" at bounding box center [276, 223] width 552 height 446
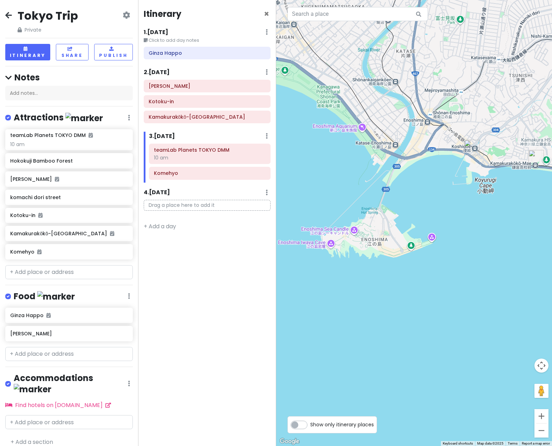
drag, startPoint x: 493, startPoint y: 254, endPoint x: 391, endPoint y: 231, distance: 104.1
click at [391, 231] on div at bounding box center [414, 223] width 276 height 446
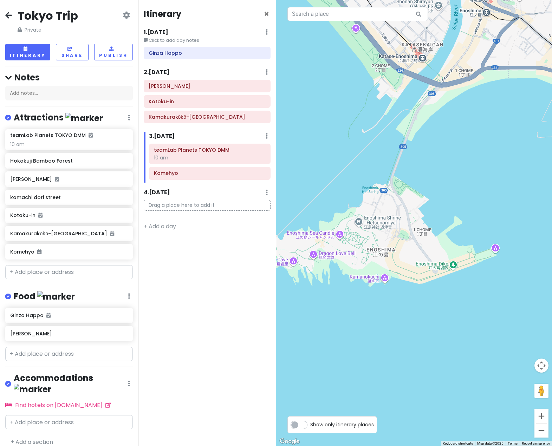
drag, startPoint x: 364, startPoint y: 174, endPoint x: 506, endPoint y: 161, distance: 142.2
click at [506, 161] on div at bounding box center [414, 223] width 276 height 446
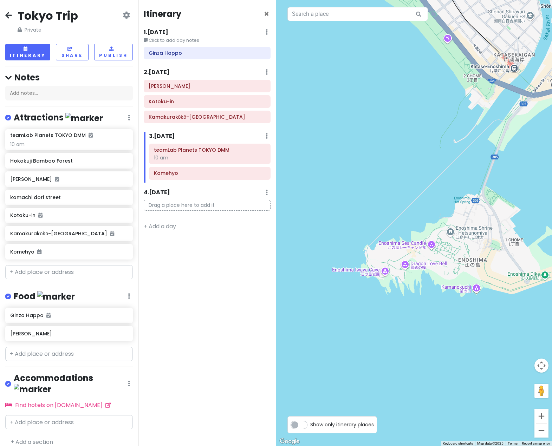
drag, startPoint x: 412, startPoint y: 169, endPoint x: 376, endPoint y: 180, distance: 37.6
click at [376, 180] on div at bounding box center [414, 223] width 276 height 446
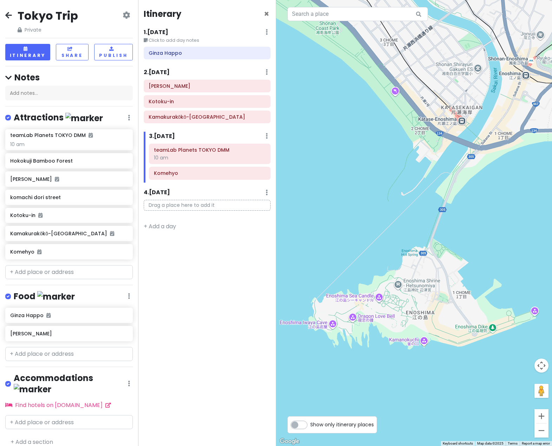
drag, startPoint x: 429, startPoint y: 155, endPoint x: 376, endPoint y: 208, distance: 75.0
click at [376, 208] on div at bounding box center [414, 223] width 276 height 446
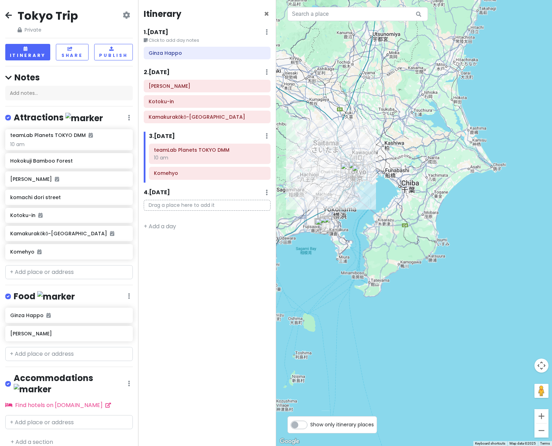
drag, startPoint x: 309, startPoint y: 278, endPoint x: 485, endPoint y: 238, distance: 180.8
click at [485, 238] on div at bounding box center [414, 223] width 276 height 446
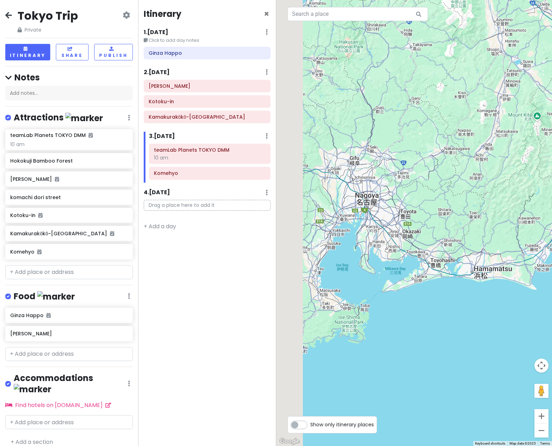
drag, startPoint x: 312, startPoint y: 186, endPoint x: 464, endPoint y: 189, distance: 151.8
click at [462, 190] on div at bounding box center [414, 223] width 276 height 446
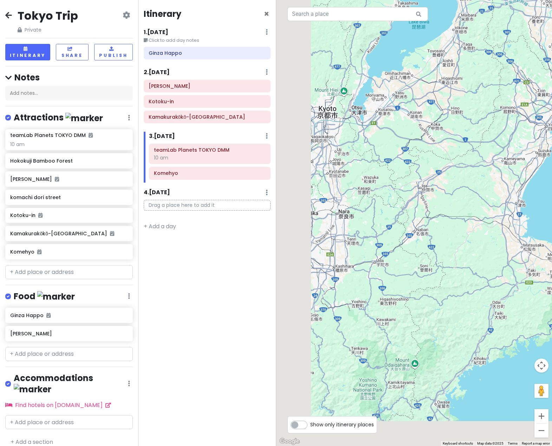
drag, startPoint x: 362, startPoint y: 177, endPoint x: 465, endPoint y: 127, distance: 115.0
click at [465, 125] on div at bounding box center [414, 223] width 276 height 446
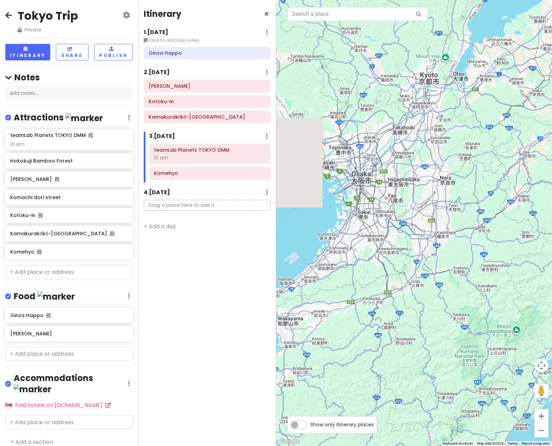
drag, startPoint x: 427, startPoint y: 167, endPoint x: 506, endPoint y: 136, distance: 85.2
click at [506, 136] on div at bounding box center [414, 223] width 276 height 446
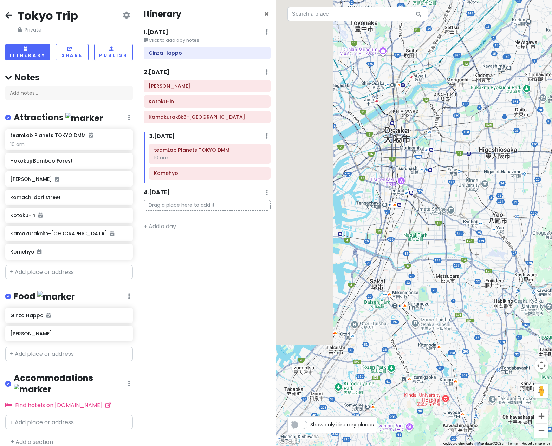
drag, startPoint x: 328, startPoint y: 219, endPoint x: 428, endPoint y: 156, distance: 118.3
click at [431, 153] on div at bounding box center [414, 223] width 276 height 446
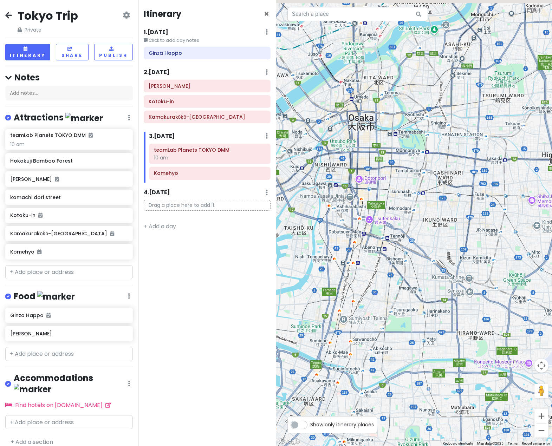
drag, startPoint x: 398, startPoint y: 113, endPoint x: 442, endPoint y: 191, distance: 89.2
click at [439, 186] on div at bounding box center [414, 223] width 276 height 446
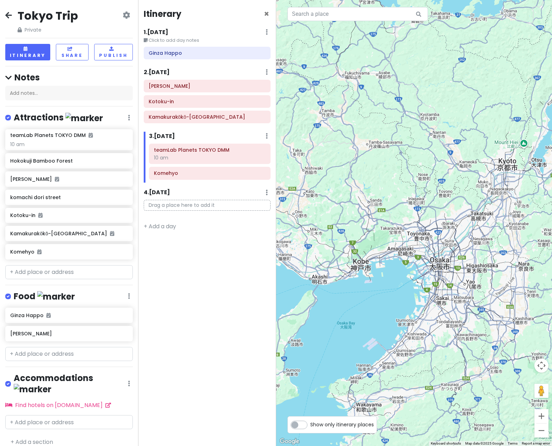
drag, startPoint x: 502, startPoint y: 344, endPoint x: 351, endPoint y: 215, distance: 198.9
click at [346, 212] on div at bounding box center [414, 223] width 276 height 446
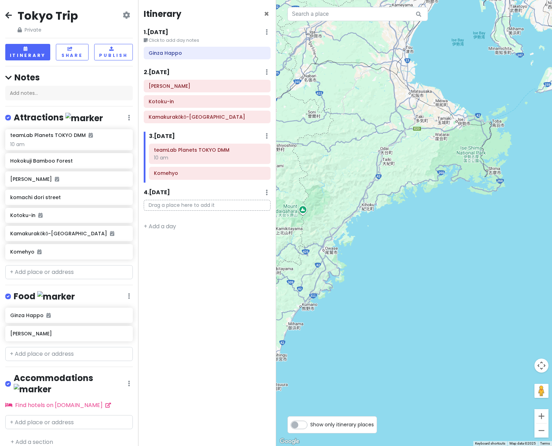
drag, startPoint x: 464, startPoint y: 241, endPoint x: 447, endPoint y: 331, distance: 91.8
click at [447, 331] on div at bounding box center [414, 223] width 276 height 446
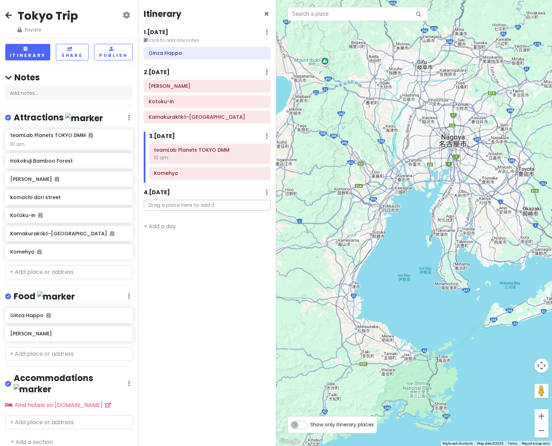
drag, startPoint x: 485, startPoint y: 247, endPoint x: 465, endPoint y: 306, distance: 62.5
click at [447, 323] on div at bounding box center [414, 223] width 276 height 446
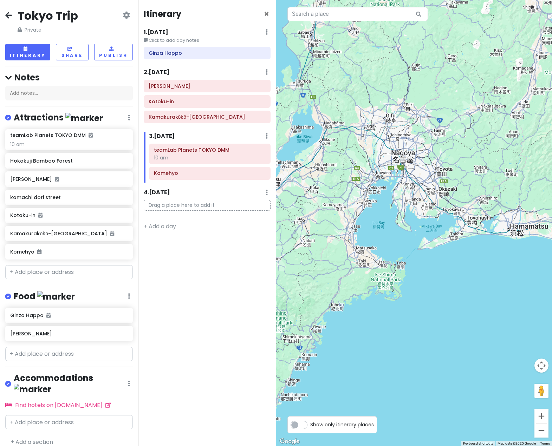
drag, startPoint x: 382, startPoint y: 241, endPoint x: 473, endPoint y: 200, distance: 99.7
click at [473, 200] on div at bounding box center [414, 223] width 276 height 446
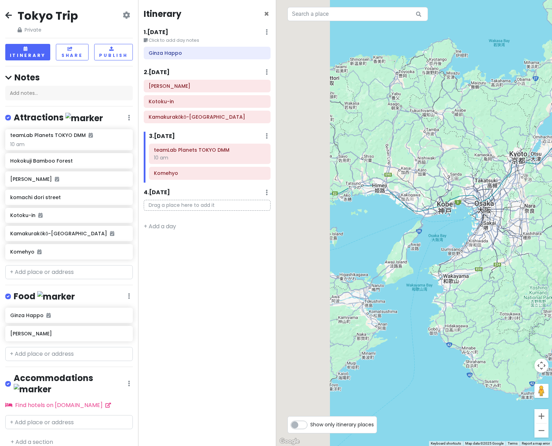
drag, startPoint x: 450, startPoint y: 300, endPoint x: 474, endPoint y: 309, distance: 24.8
click at [474, 309] on div at bounding box center [414, 223] width 276 height 446
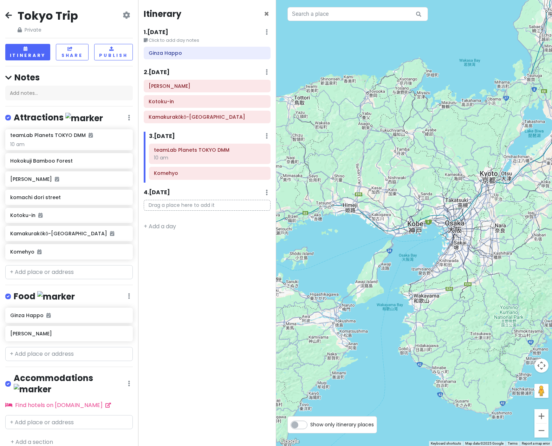
drag, startPoint x: 509, startPoint y: 260, endPoint x: 308, endPoint y: 218, distance: 205.5
click at [309, 218] on div at bounding box center [414, 223] width 276 height 446
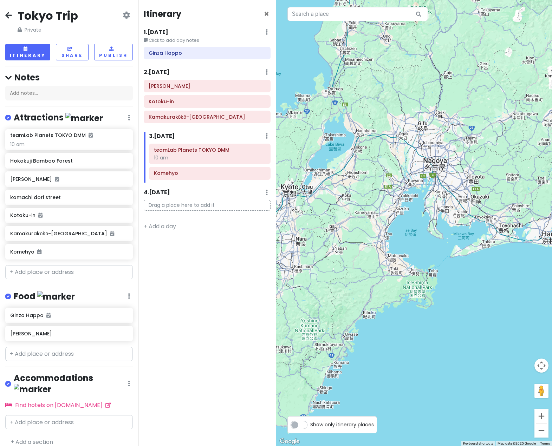
drag, startPoint x: 472, startPoint y: 175, endPoint x: 372, endPoint y: 241, distance: 120.1
click at [385, 236] on div at bounding box center [414, 223] width 276 height 446
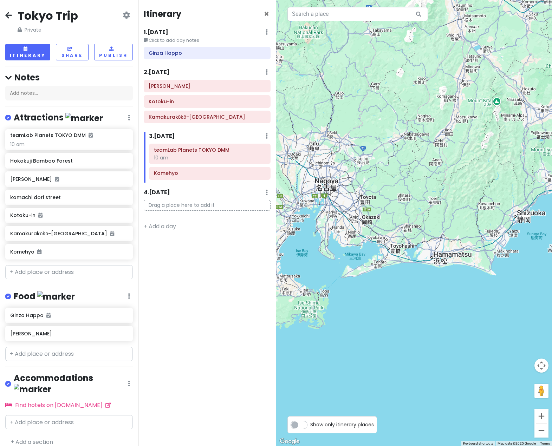
drag, startPoint x: 498, startPoint y: 290, endPoint x: 401, endPoint y: 319, distance: 100.6
click at [401, 319] on div at bounding box center [414, 223] width 276 height 446
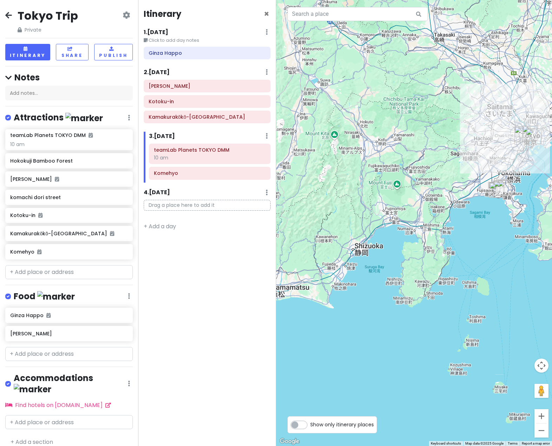
drag, startPoint x: 480, startPoint y: 281, endPoint x: 367, endPoint y: 300, distance: 114.3
click at [367, 300] on div at bounding box center [414, 223] width 276 height 446
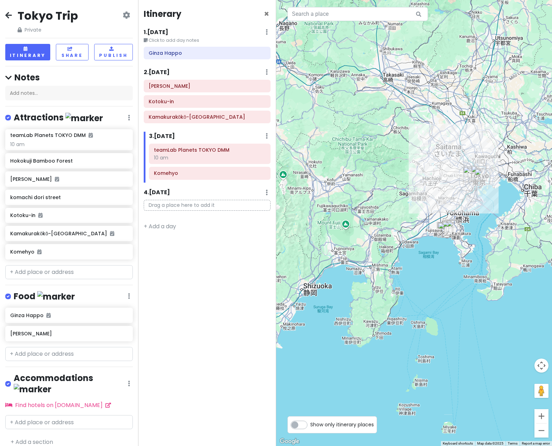
drag, startPoint x: 451, startPoint y: 282, endPoint x: 443, endPoint y: 316, distance: 34.6
click at [432, 327] on div at bounding box center [414, 223] width 276 height 446
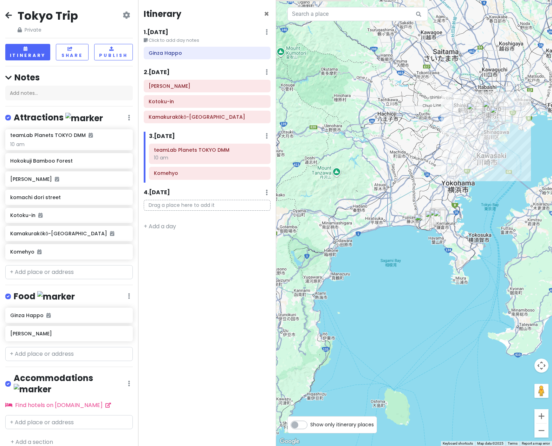
drag, startPoint x: 488, startPoint y: 219, endPoint x: 470, endPoint y: 286, distance: 69.8
click at [470, 286] on div at bounding box center [414, 223] width 276 height 446
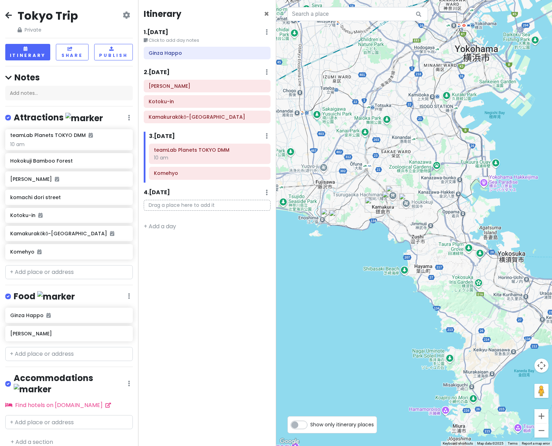
drag, startPoint x: 372, startPoint y: 249, endPoint x: 450, endPoint y: 277, distance: 82.9
click at [450, 277] on div at bounding box center [414, 223] width 276 height 446
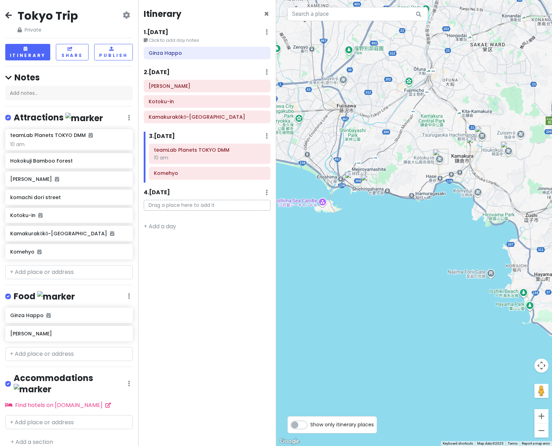
drag, startPoint x: 330, startPoint y: 239, endPoint x: 371, endPoint y: 249, distance: 42.6
click at [371, 249] on div at bounding box center [414, 223] width 276 height 446
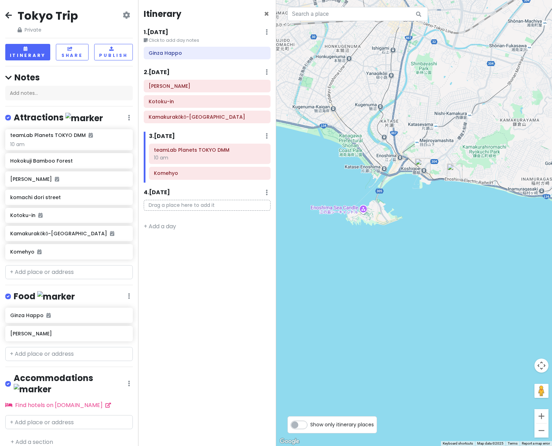
drag, startPoint x: 325, startPoint y: 222, endPoint x: 388, endPoint y: 260, distance: 73.6
click at [388, 260] on div at bounding box center [414, 223] width 276 height 446
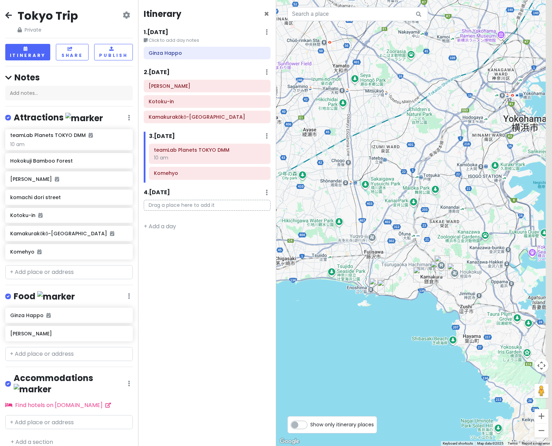
drag, startPoint x: 495, startPoint y: 188, endPoint x: 381, endPoint y: 267, distance: 138.7
click at [381, 267] on div at bounding box center [414, 223] width 276 height 446
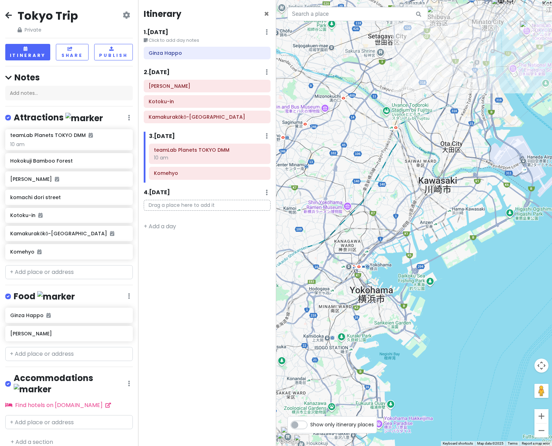
drag, startPoint x: 372, startPoint y: 275, endPoint x: 364, endPoint y: 284, distance: 11.9
click at [364, 284] on div at bounding box center [414, 223] width 276 height 446
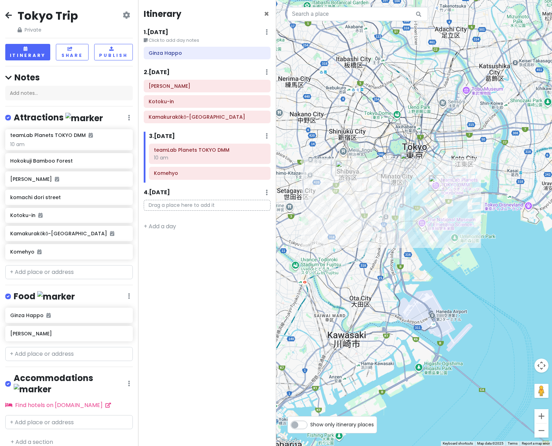
drag, startPoint x: 474, startPoint y: 172, endPoint x: 391, endPoint y: 321, distance: 170.4
click at [391, 321] on div at bounding box center [414, 223] width 276 height 446
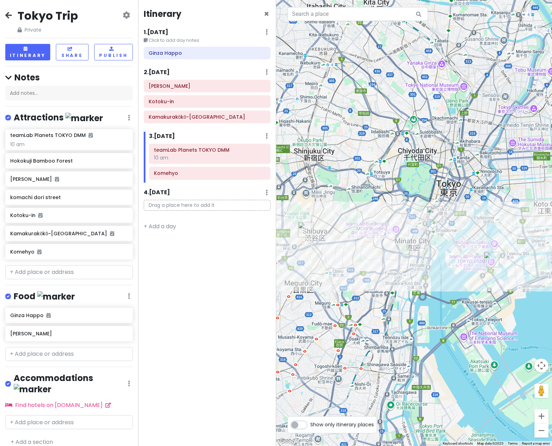
drag, startPoint x: 354, startPoint y: 191, endPoint x: 397, endPoint y: 304, distance: 120.7
click at [397, 304] on div at bounding box center [414, 223] width 276 height 446
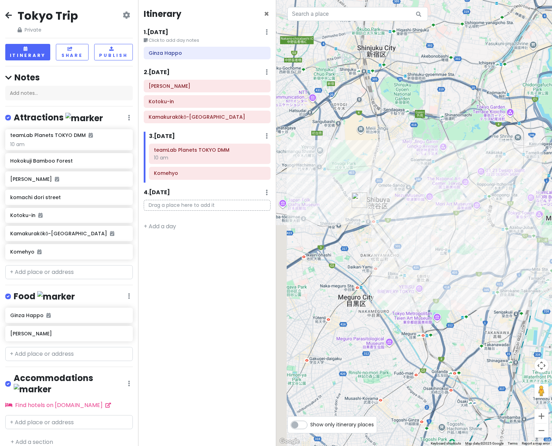
drag, startPoint x: 309, startPoint y: 263, endPoint x: 363, endPoint y: 258, distance: 54.1
click at [363, 258] on div at bounding box center [414, 223] width 276 height 446
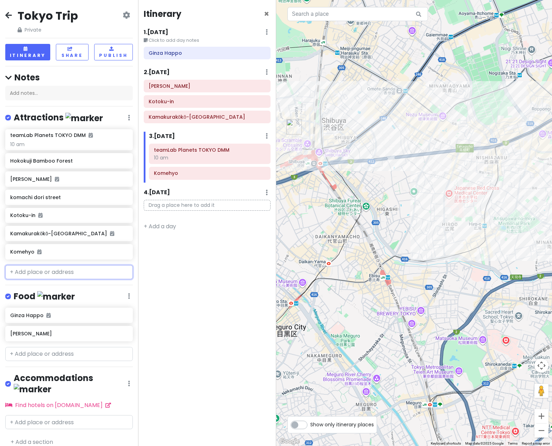
click at [68, 274] on input "text" at bounding box center [69, 272] width 128 height 14
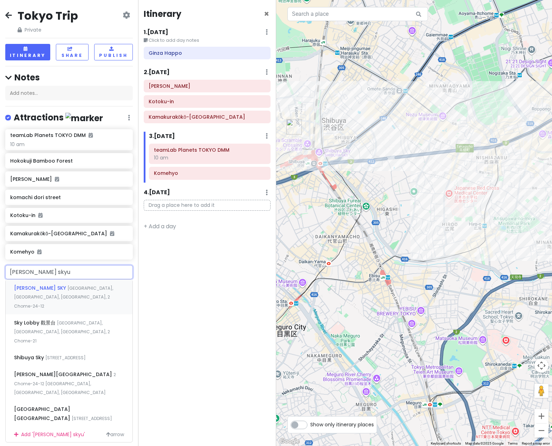
type input "[PERSON_NAME] sky"
click at [78, 295] on div "[PERSON_NAME] SKY [GEOGRAPHIC_DATA], [GEOGRAPHIC_DATA], [GEOGRAPHIC_DATA], 2 Ch…" at bounding box center [69, 297] width 127 height 35
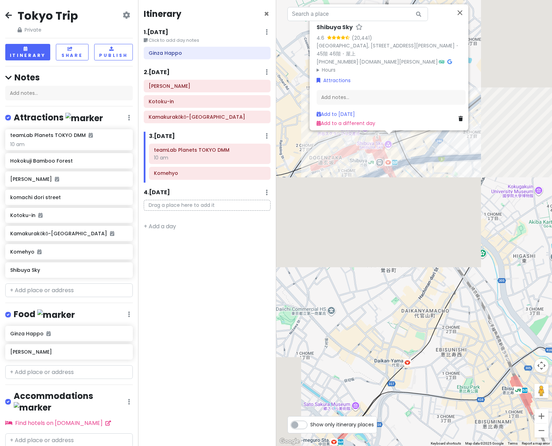
drag, startPoint x: 331, startPoint y: 172, endPoint x: 412, endPoint y: 290, distance: 143.4
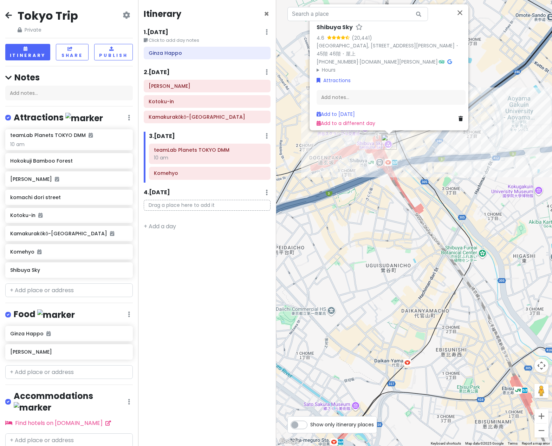
click at [409, 290] on div "[PERSON_NAME][GEOGRAPHIC_DATA] 4.6 (20,441) [GEOGRAPHIC_DATA], [STREET_ADDRESS]…" at bounding box center [414, 223] width 276 height 446
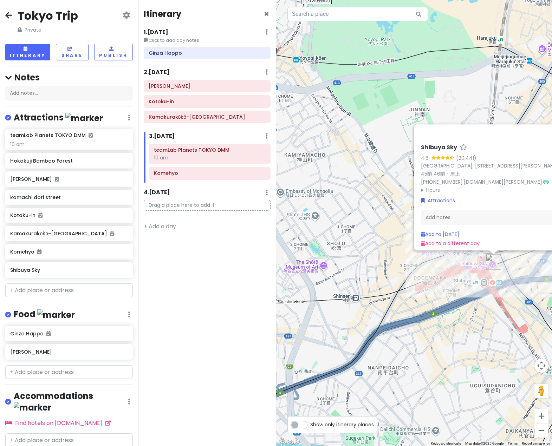
drag, startPoint x: 447, startPoint y: 303, endPoint x: 435, endPoint y: 310, distance: 13.4
click at [435, 310] on div "[PERSON_NAME][GEOGRAPHIC_DATA] 4.6 (20,441) [GEOGRAPHIC_DATA], [STREET_ADDRESS]…" at bounding box center [414, 223] width 276 height 446
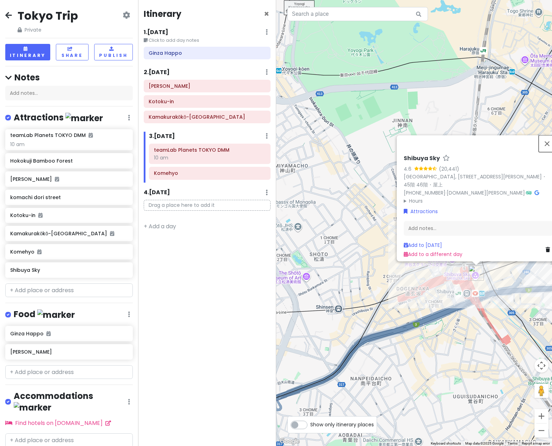
click at [548, 135] on button "Close" at bounding box center [547, 143] width 17 height 17
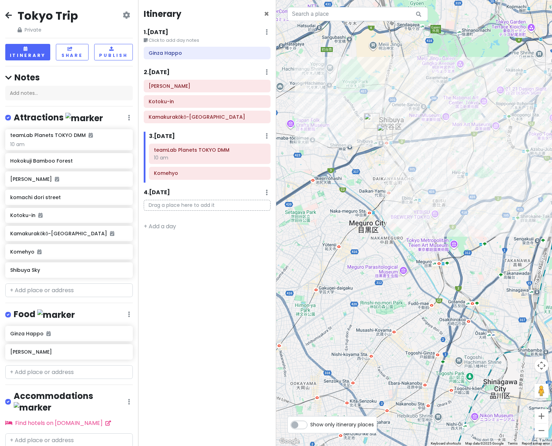
drag, startPoint x: 495, startPoint y: 329, endPoint x: 415, endPoint y: 233, distance: 125.4
click at [415, 233] on div at bounding box center [414, 223] width 276 height 446
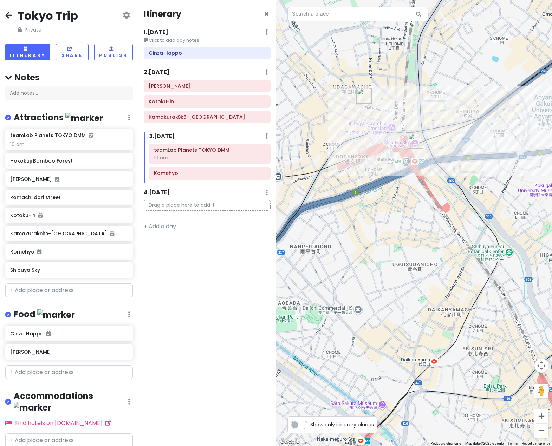
drag, startPoint x: 365, startPoint y: 119, endPoint x: 403, endPoint y: 206, distance: 95.5
click at [403, 206] on div at bounding box center [414, 223] width 276 height 446
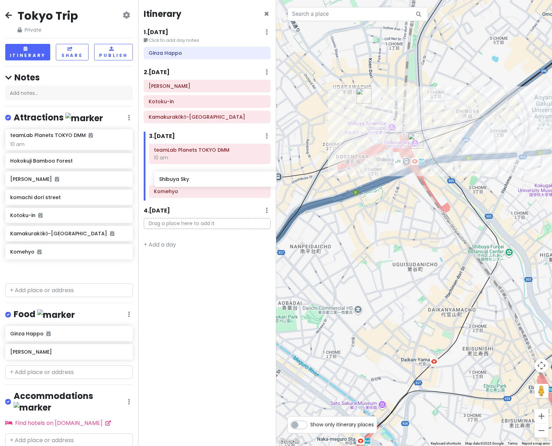
drag, startPoint x: 45, startPoint y: 273, endPoint x: 194, endPoint y: 183, distance: 174.2
click at [194, 183] on div "Tokyo Trip Private Change Dates Make a Copy Delete Trip Go Pro ⚡️ Give Feedback…" at bounding box center [276, 223] width 552 height 446
